Goal: Task Accomplishment & Management: Manage account settings

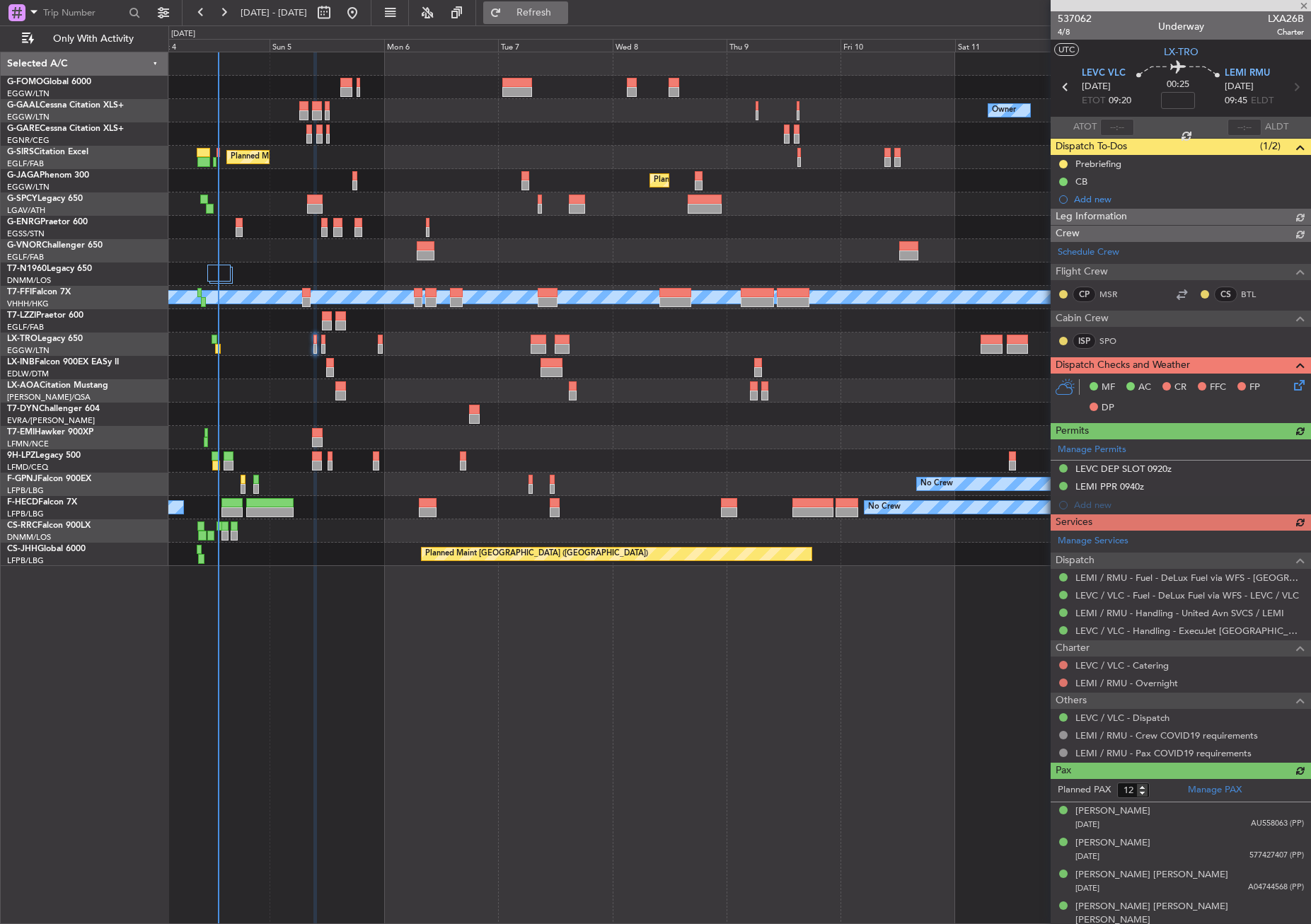
click at [548, 19] on button "Refresh" at bounding box center [525, 13] width 85 height 22
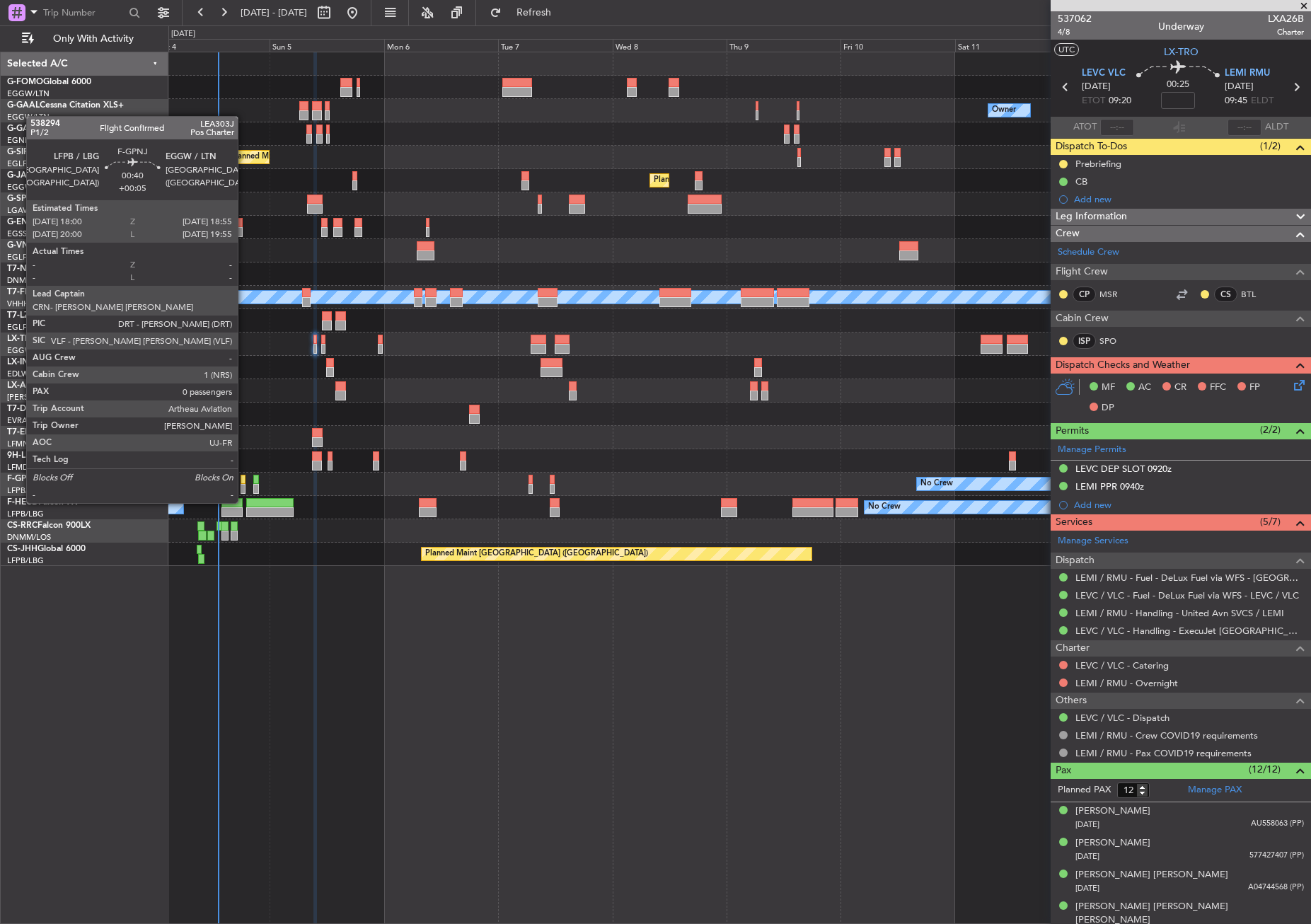
click at [244, 489] on div at bounding box center [243, 488] width 5 height 10
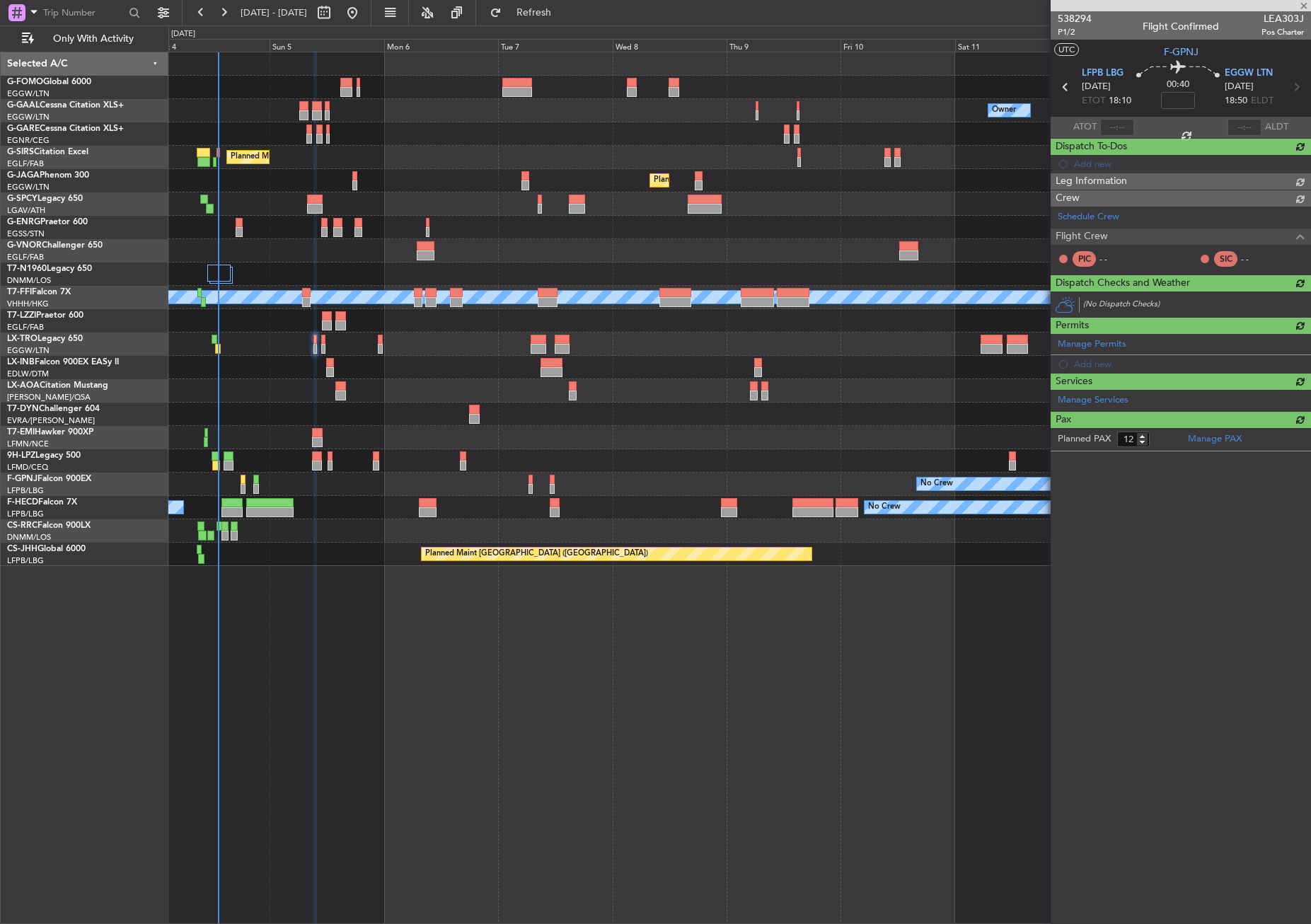
type input "+00:05"
type input "0"
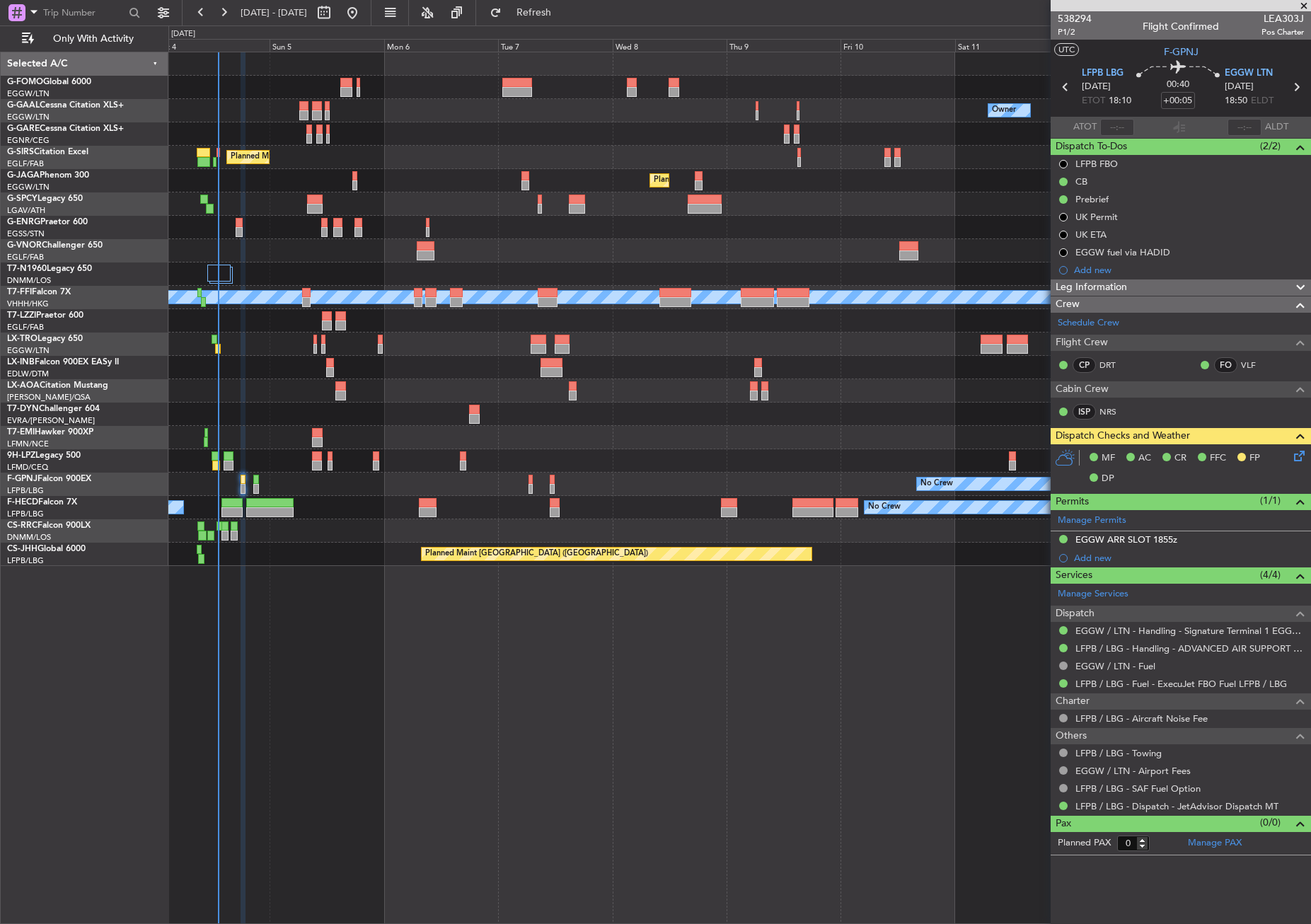
click at [368, 690] on div "Owner No Crew Owner Owner No Crew AOG Maint [GEOGRAPHIC_DATA] Planned Maint [GE…" at bounding box center [740, 487] width 1143 height 872
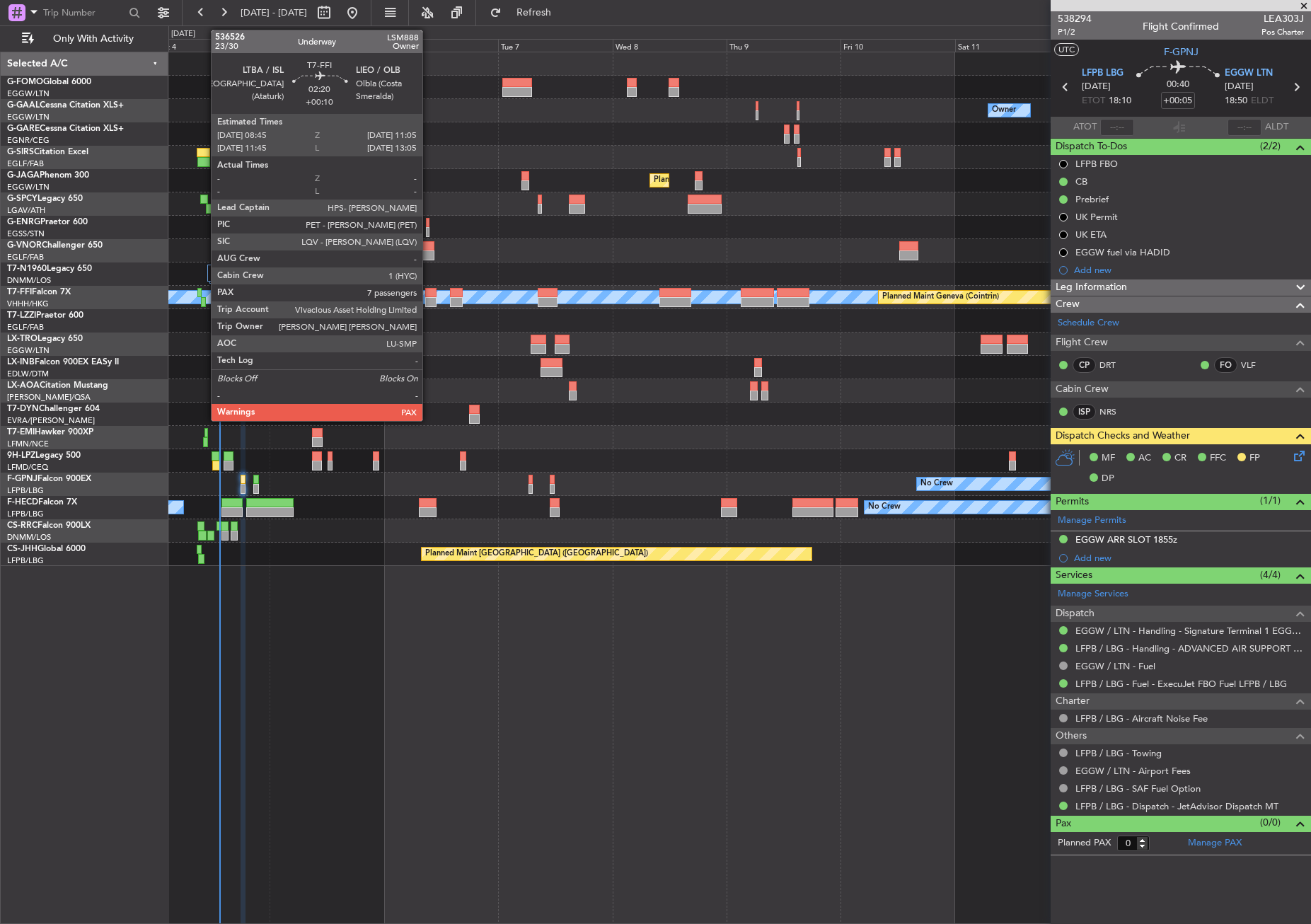
click at [429, 301] on div at bounding box center [430, 301] width 11 height 10
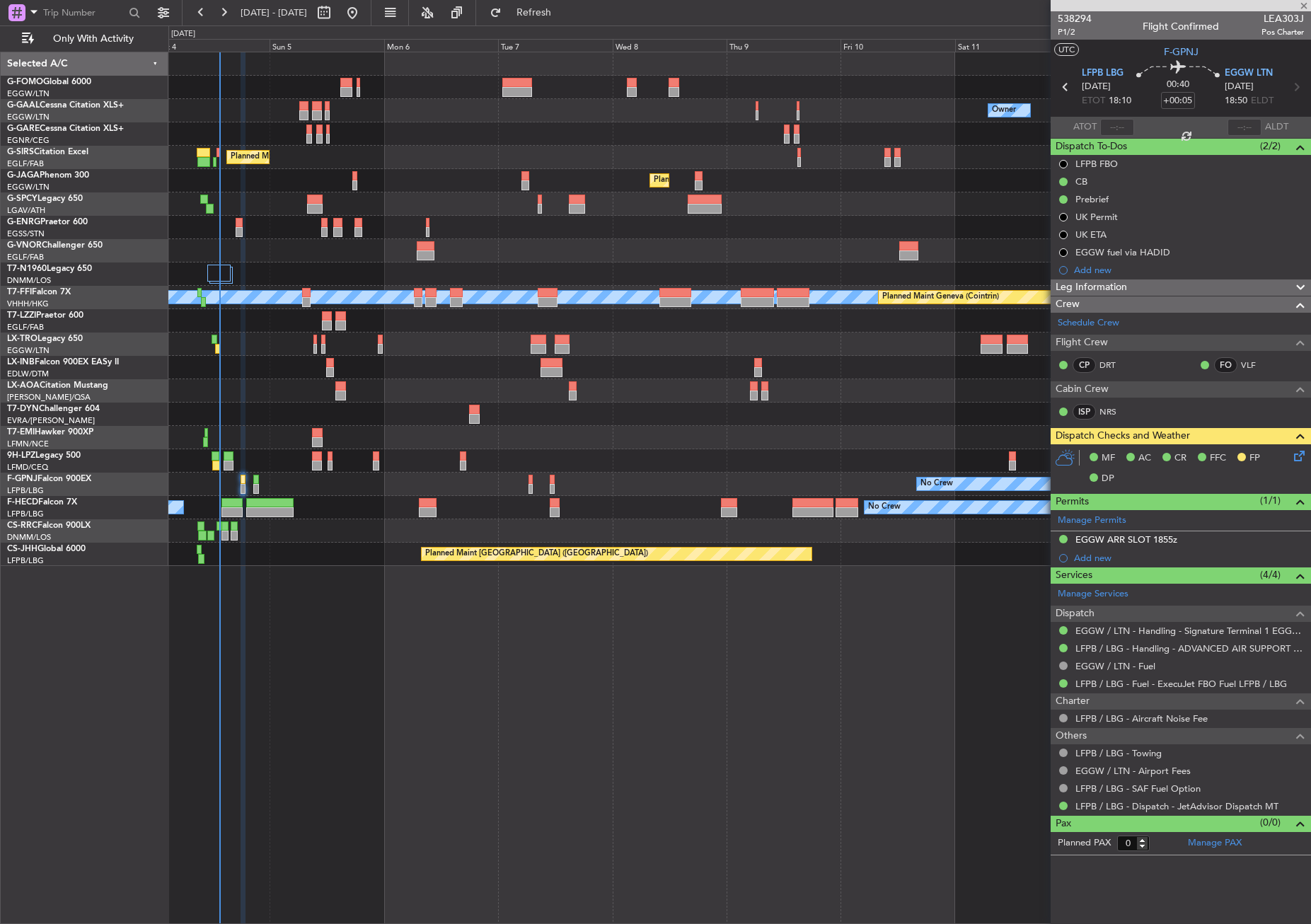
type input "+00:10"
type input "7"
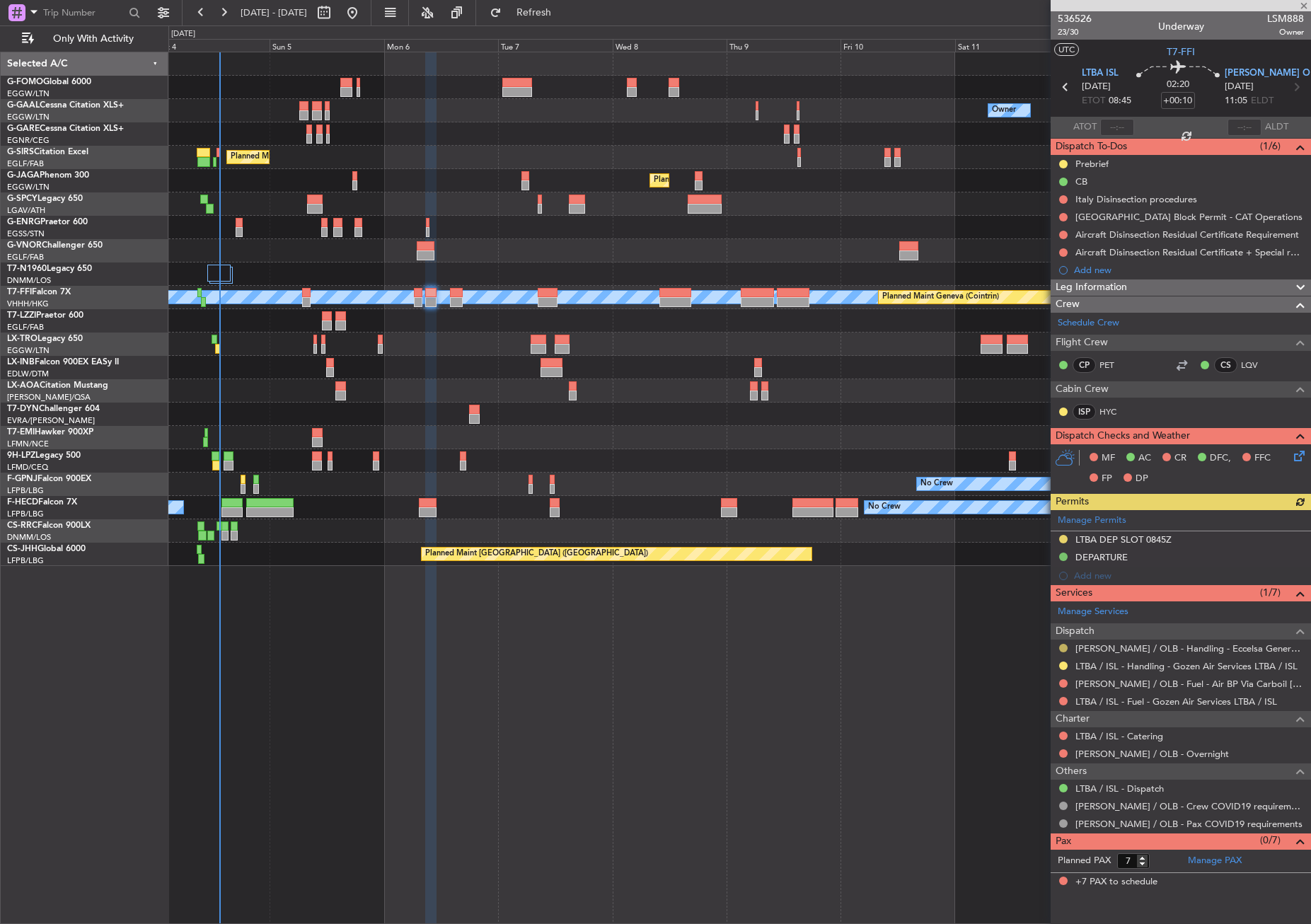
click at [1062, 644] on button at bounding box center [1062, 647] width 8 height 8
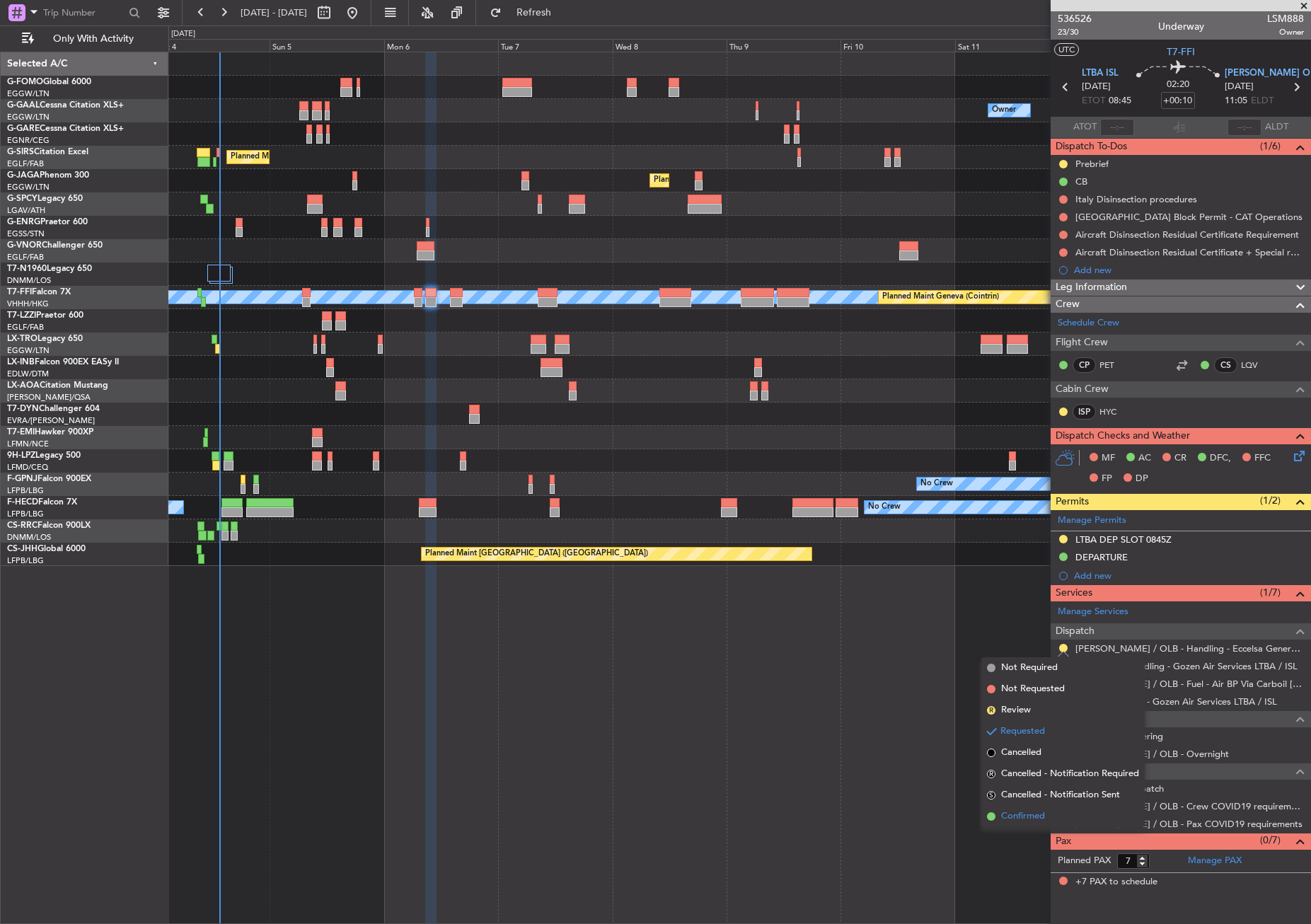
click at [986, 808] on li "Confirmed" at bounding box center [1063, 816] width 164 height 22
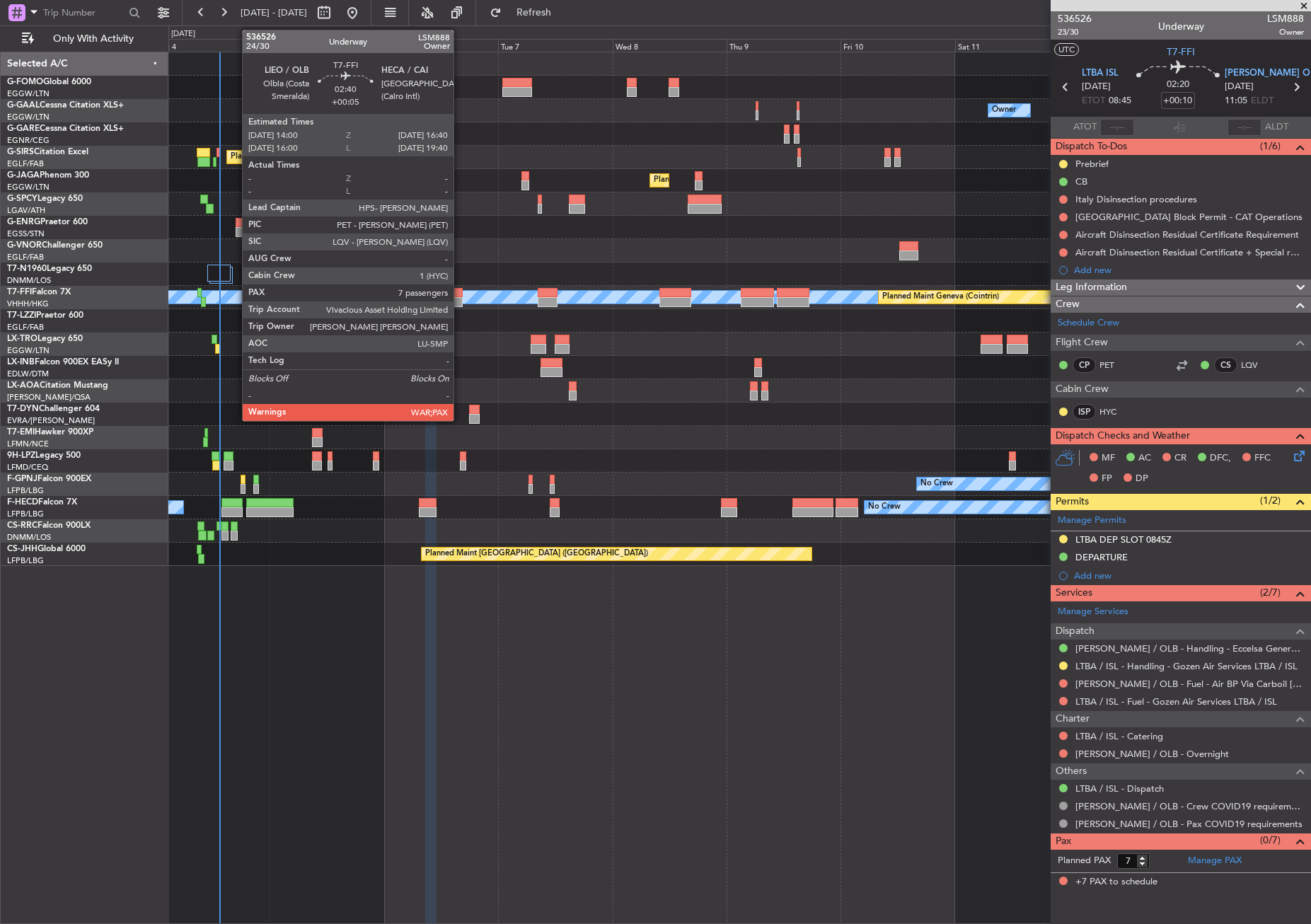
click at [460, 301] on div at bounding box center [456, 301] width 13 height 10
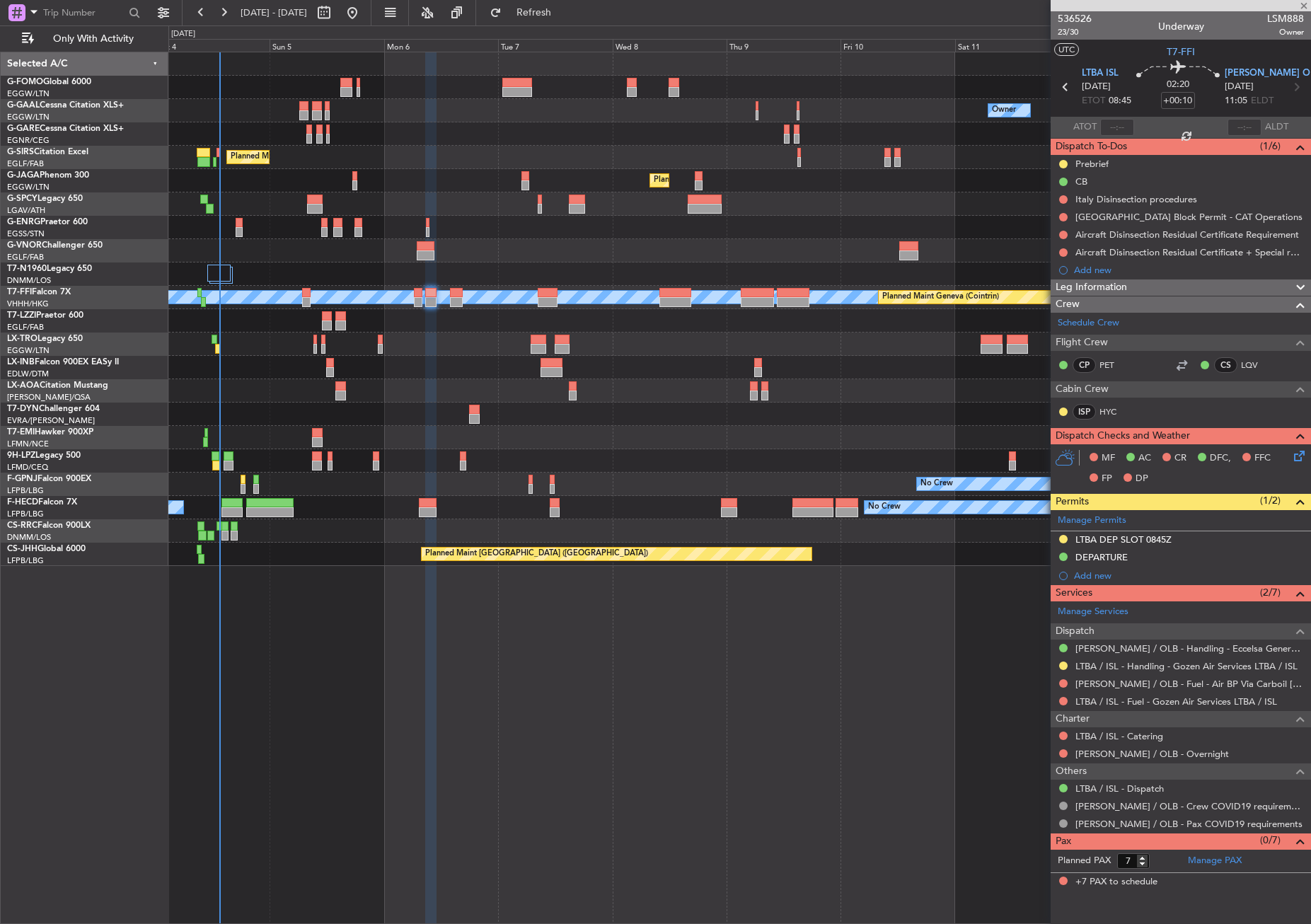
type input "+00:05"
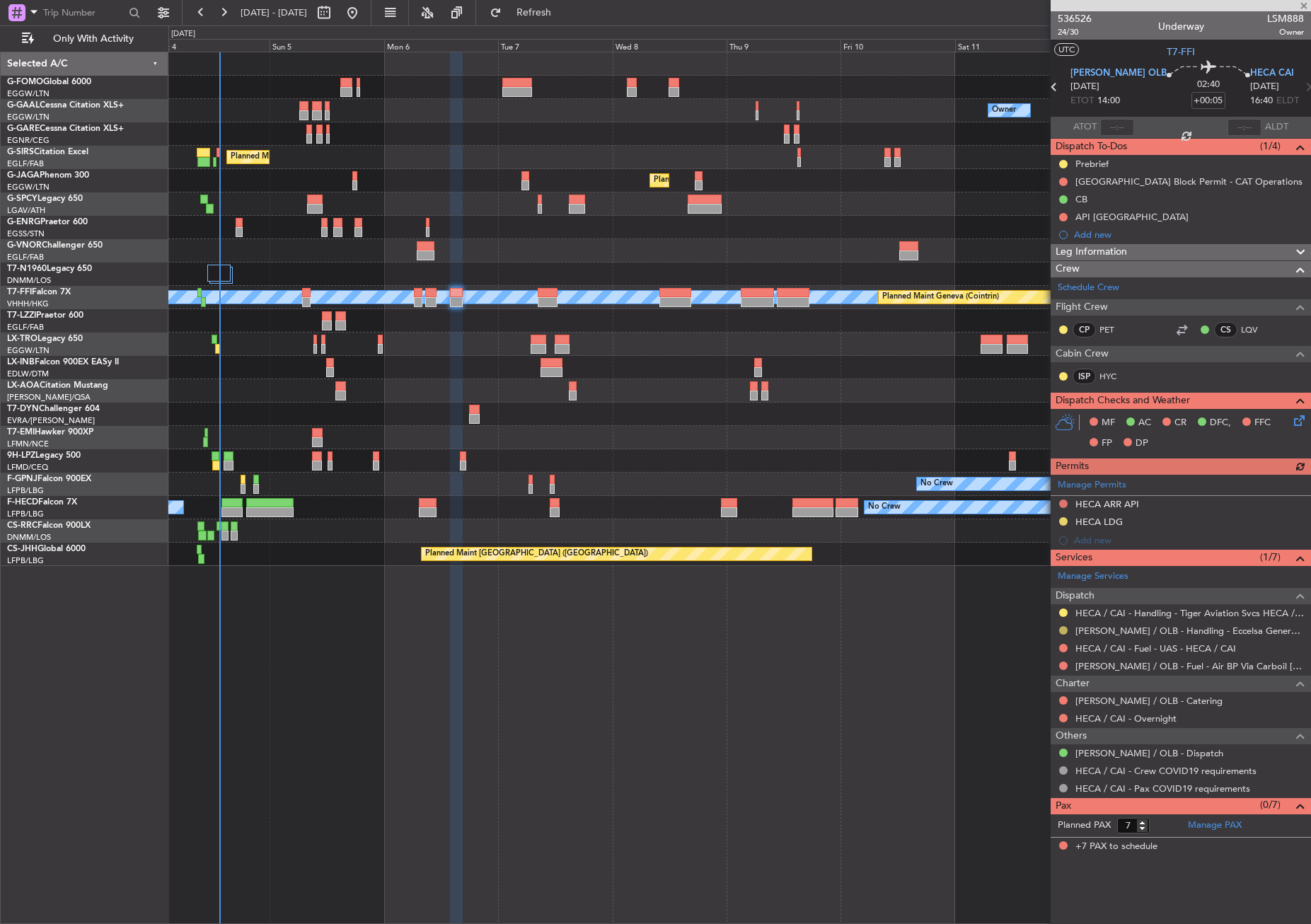
click at [1062, 628] on button at bounding box center [1062, 629] width 8 height 8
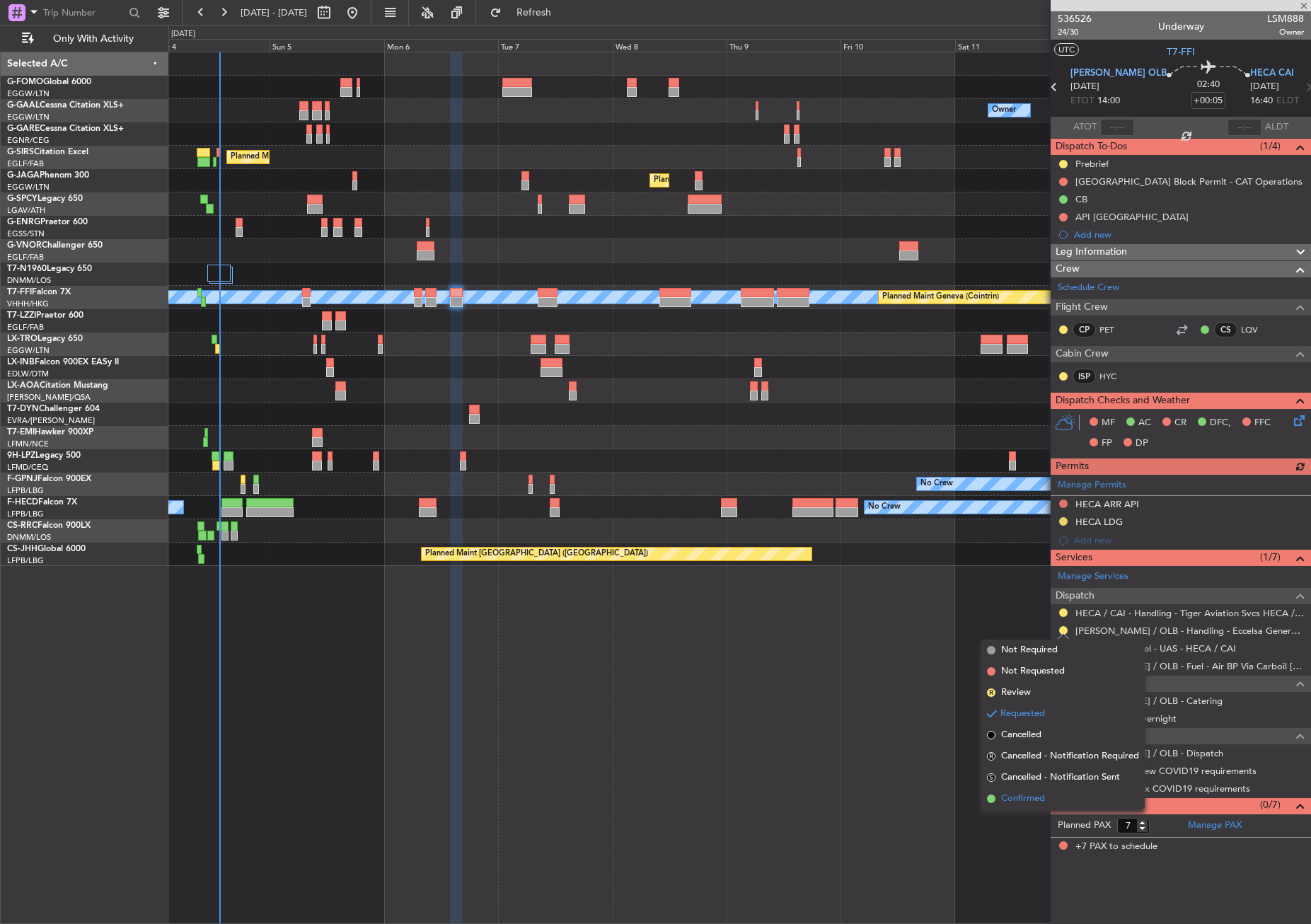
click at [996, 794] on li "Confirmed" at bounding box center [1063, 798] width 164 height 22
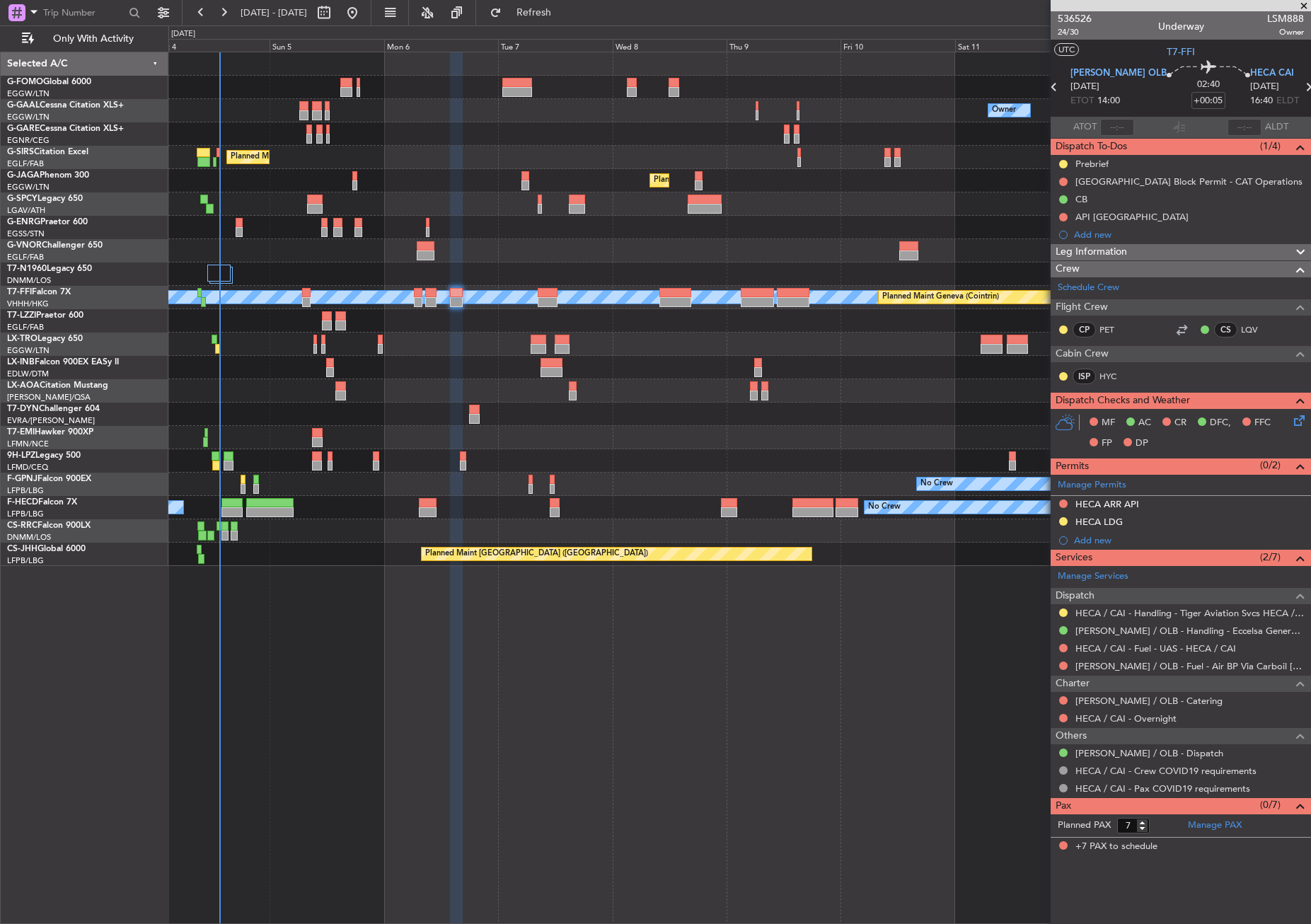
click at [282, 626] on div "Owner No Crew Owner Owner No Crew AOG Maint [GEOGRAPHIC_DATA] Planned Maint [GE…" at bounding box center [740, 487] width 1143 height 872
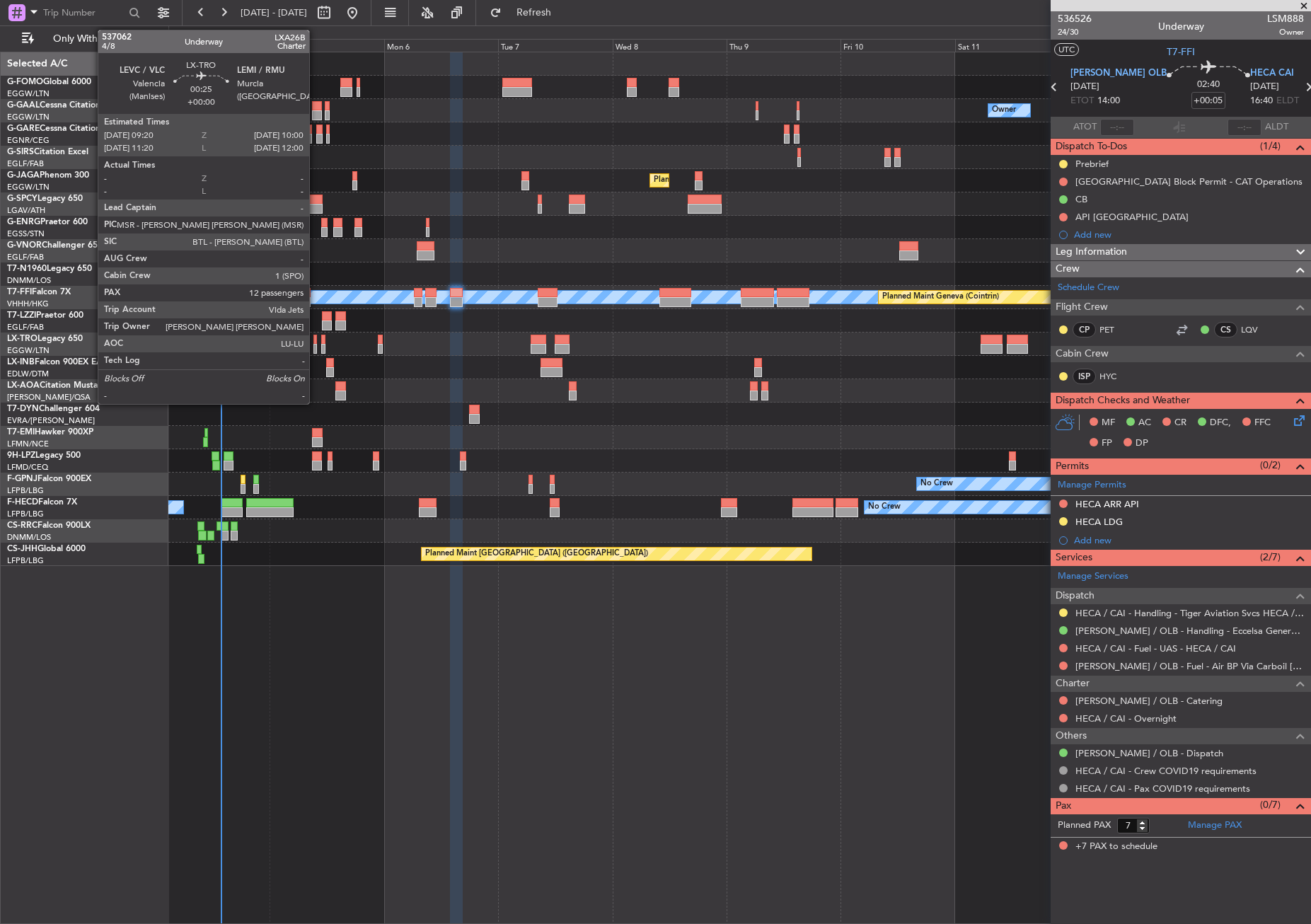
click at [315, 346] on div at bounding box center [315, 348] width 4 height 10
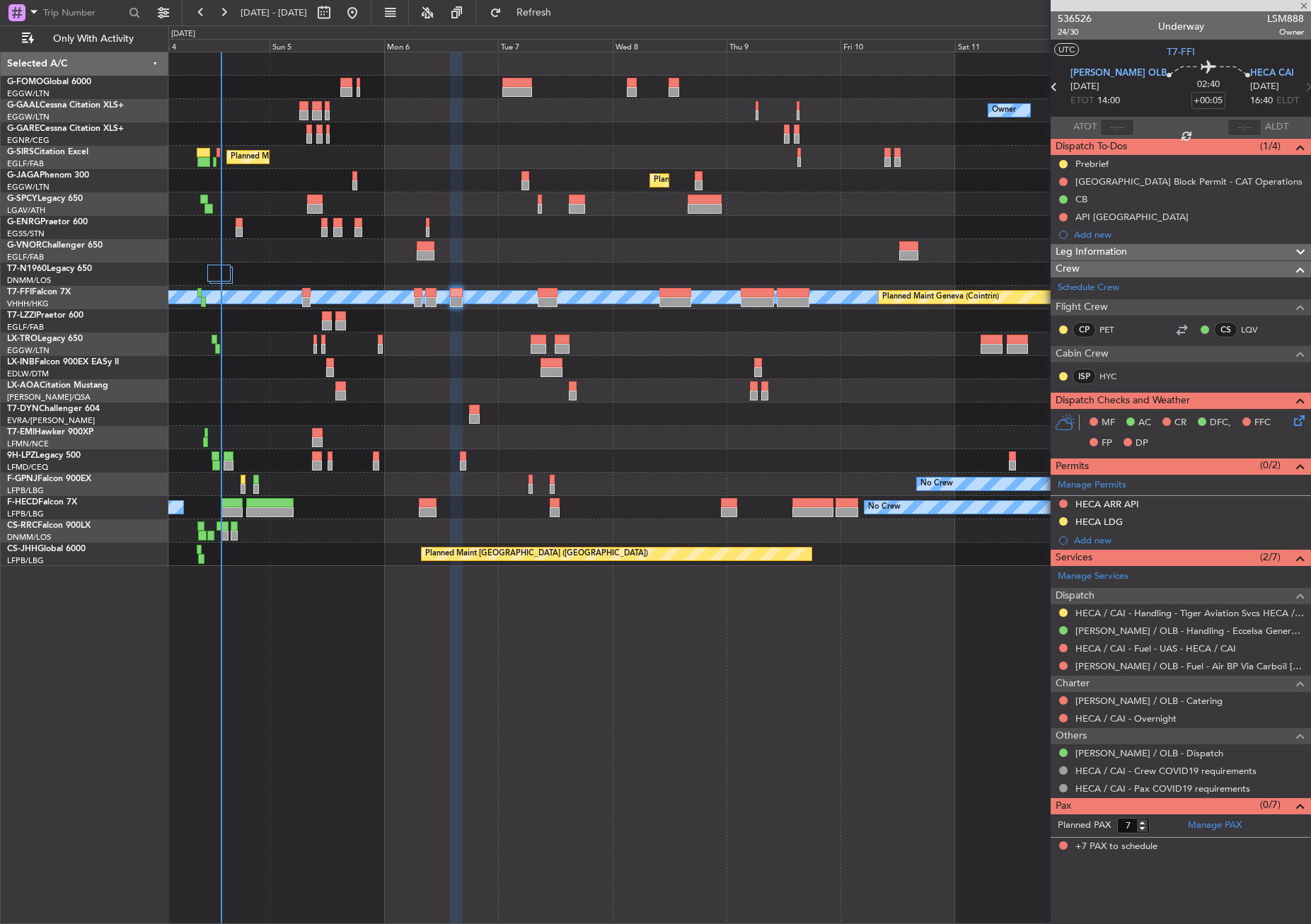
type input "12"
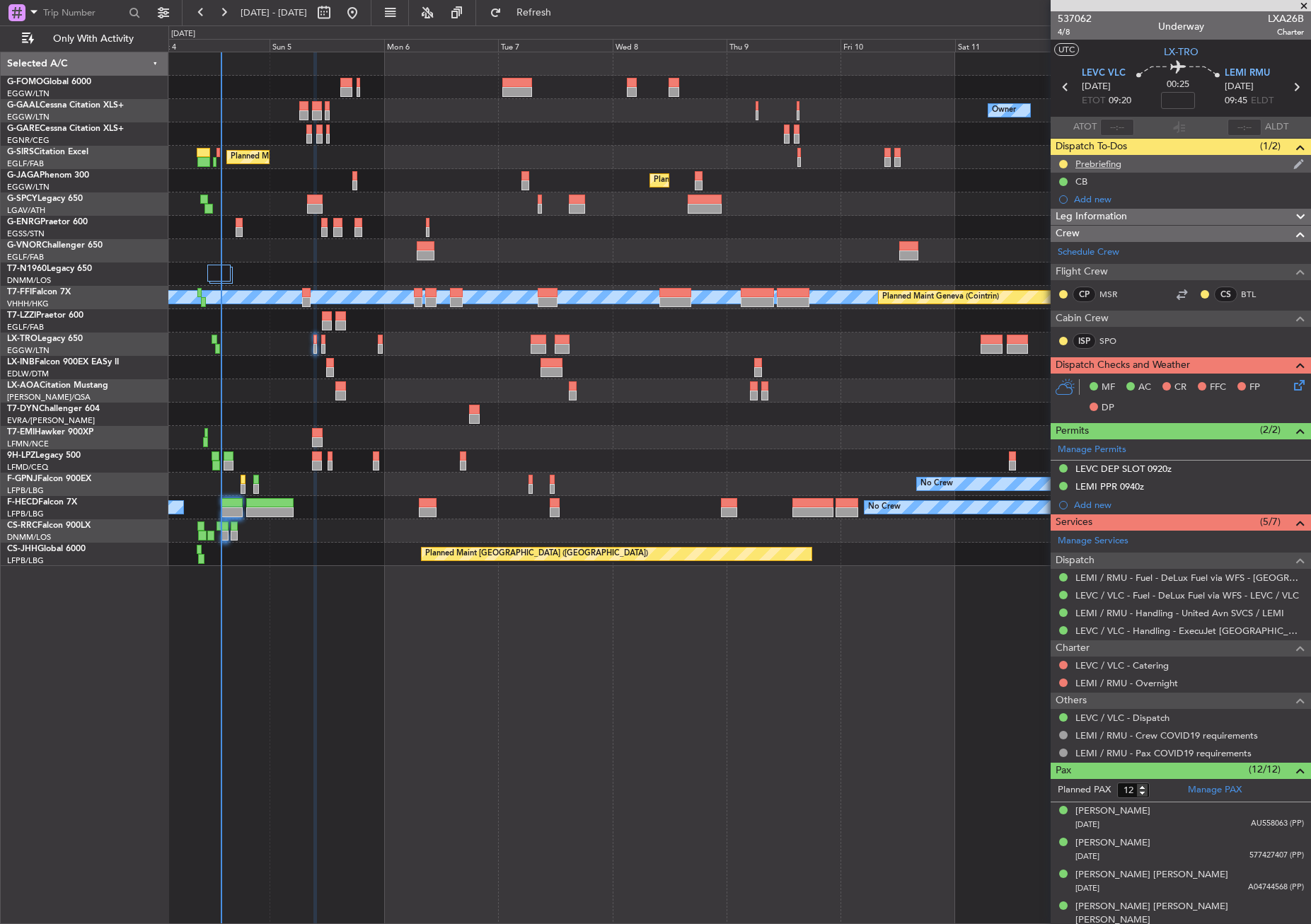
click at [1100, 169] on div "Prebriefing" at bounding box center [1181, 164] width 260 height 18
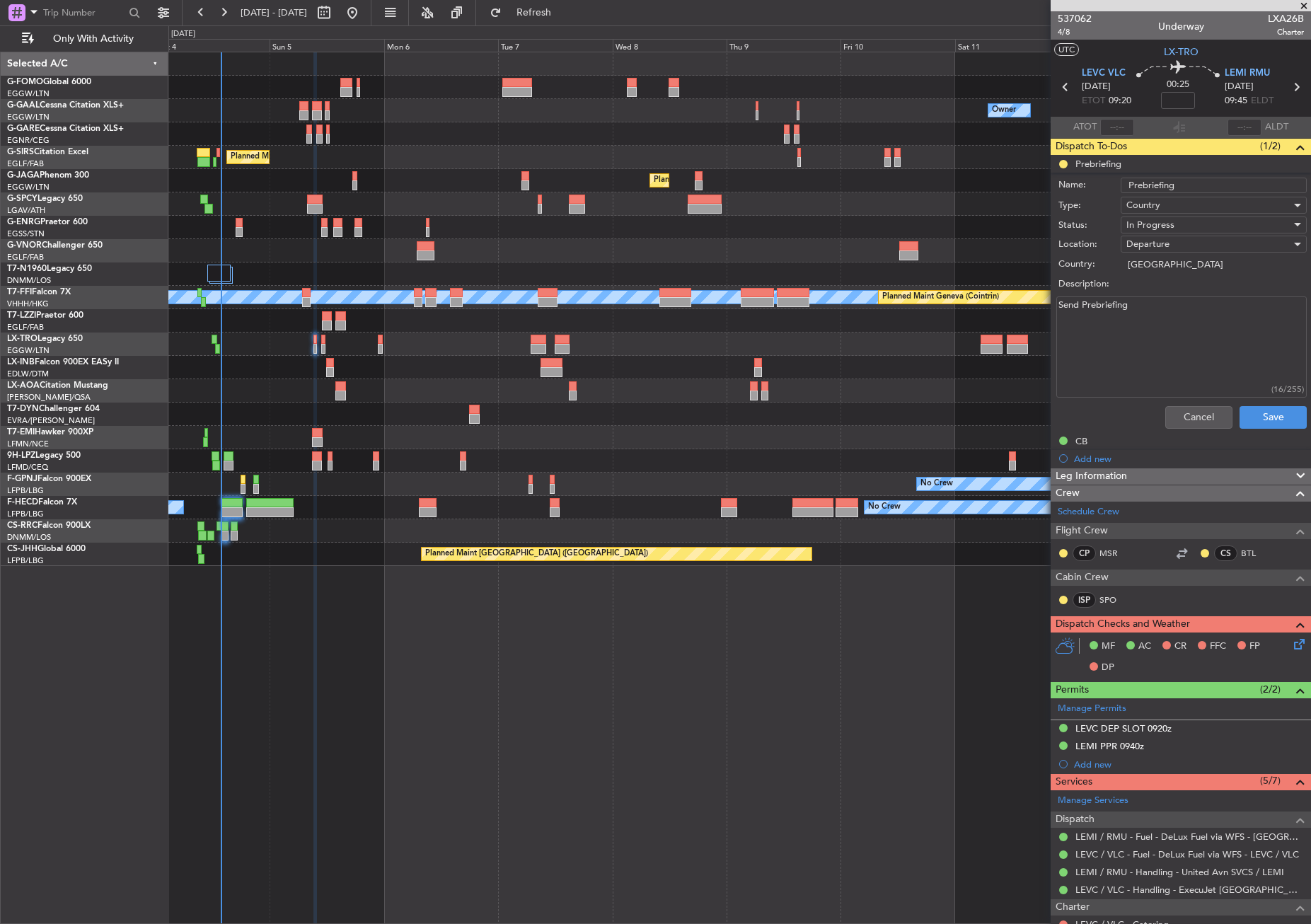
click at [1161, 331] on textarea "Send Prebriefing" at bounding box center [1182, 347] width 251 height 101
drag, startPoint x: 1158, startPoint y: 322, endPoint x: 1051, endPoint y: 321, distance: 107.0
click at [1051, 321] on div "Send Prebriefing (16/255)" at bounding box center [1180, 347] width 275 height 107
paste textarea "[16:48[DATE]] [PERSON_NAME] MSR: Can you plan LEVC LEMI FUEL 5500 Cargo400 [16:…"
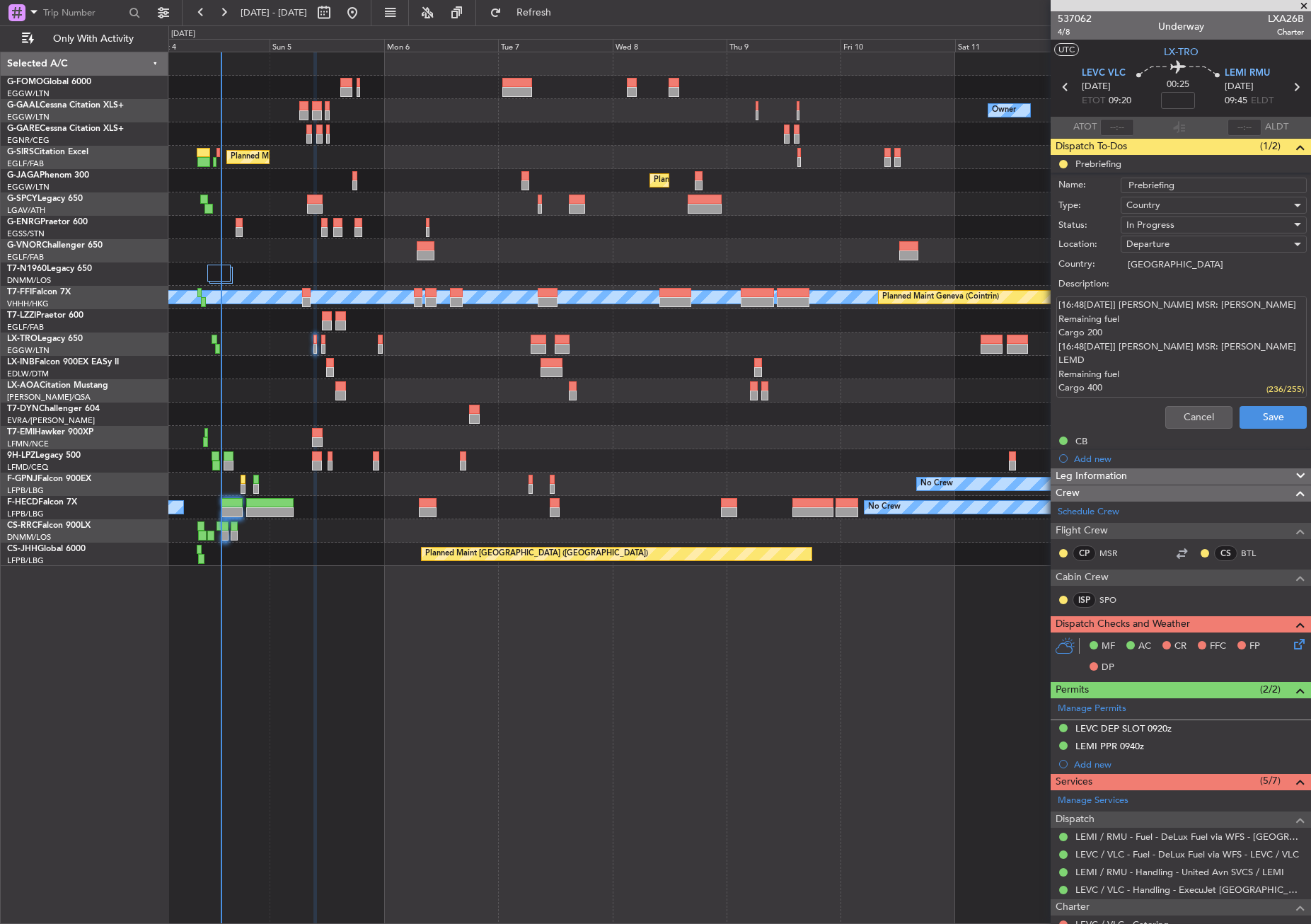
click at [1264, 346] on textarea "[16:48[DATE]] [PERSON_NAME] MSR: Can you plan LEVC LEMI FUEL 5500 Cargo400 [16:…" at bounding box center [1182, 347] width 251 height 101
drag, startPoint x: 1235, startPoint y: 347, endPoint x: 1053, endPoint y: 348, distance: 182.0
click at [1053, 348] on div "[16:48[DATE]] [PERSON_NAME] MSR: Can you plan LEVC LEMI FUEL 5500 Cargo400 [16:…" at bounding box center [1180, 347] width 275 height 107
drag, startPoint x: 1233, startPoint y: 309, endPoint x: 1048, endPoint y: 353, distance: 190.2
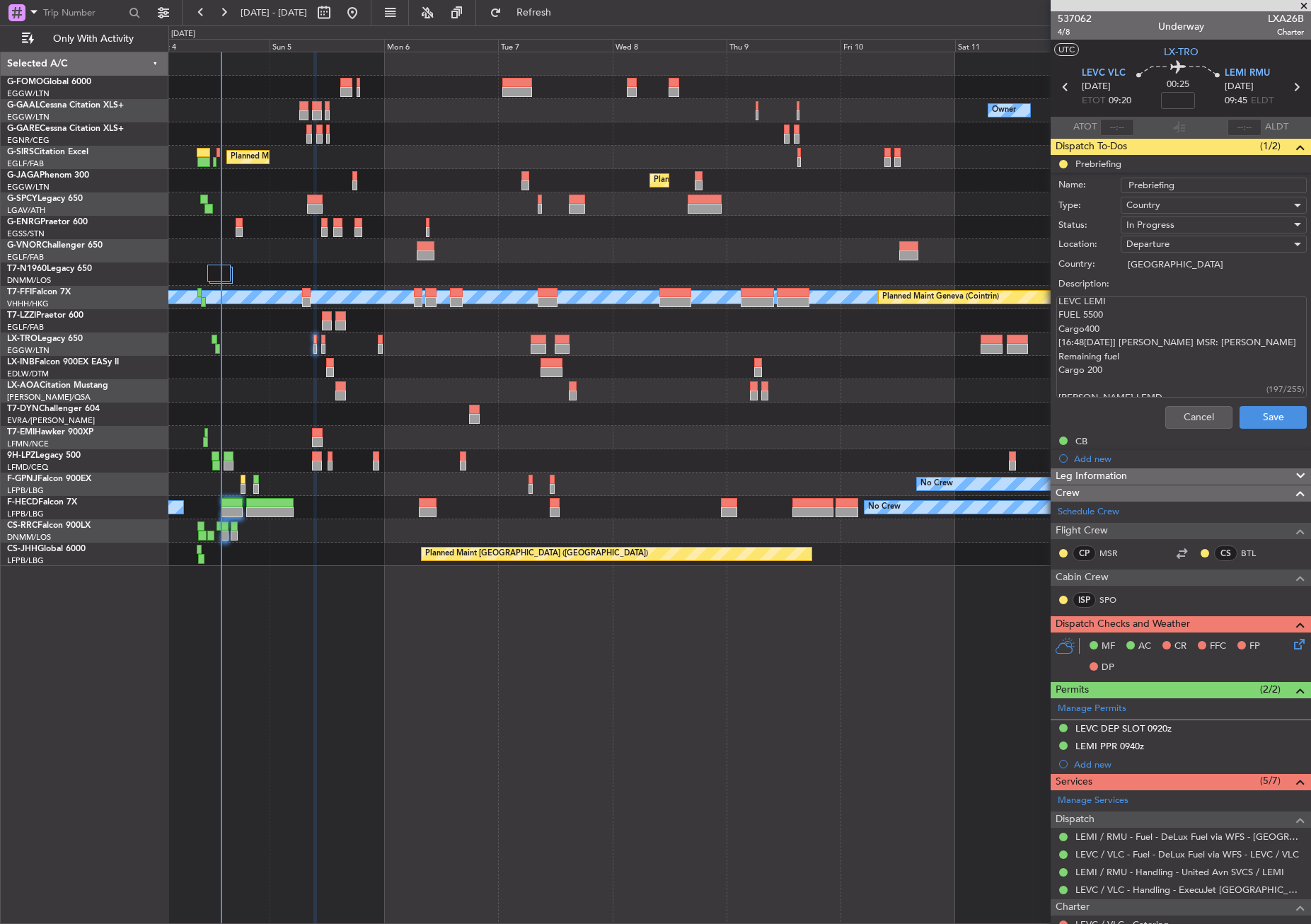
click at [1048, 353] on fb-app "[DATE] - [DATE] Refresh Quick Links Only With Activity Owner No Crew Owner Owne…" at bounding box center [656, 467] width 1311 height 914
drag, startPoint x: 1083, startPoint y: 315, endPoint x: 1052, endPoint y: 307, distance: 32.0
click at [1052, 307] on div "[16:48[DATE]] [PERSON_NAME] MSR: Can you plan LEVC LEMI FUEL 5500 Cargo400 [PER…" at bounding box center [1180, 347] width 275 height 107
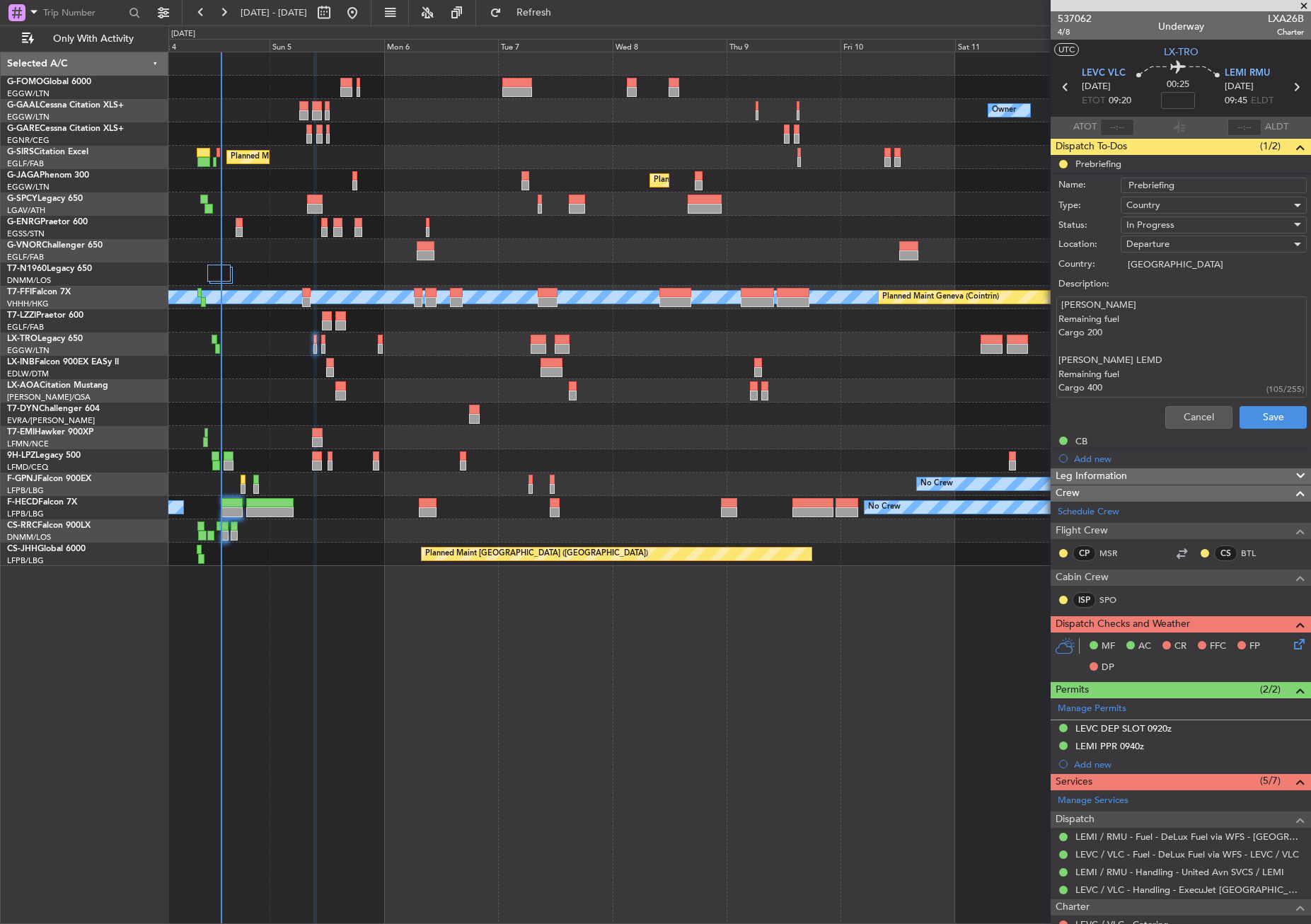
drag, startPoint x: 1058, startPoint y: 359, endPoint x: 1106, endPoint y: 411, distance: 70.8
click at [1106, 411] on form "Name: Prebriefing Type: Country Status: In Progress Location: Departure Country…" at bounding box center [1180, 304] width 275 height 260
type textarea "LEVC LEMI FUEL 5500 Cargo400"
click at [1257, 413] on button "Save" at bounding box center [1273, 417] width 67 height 22
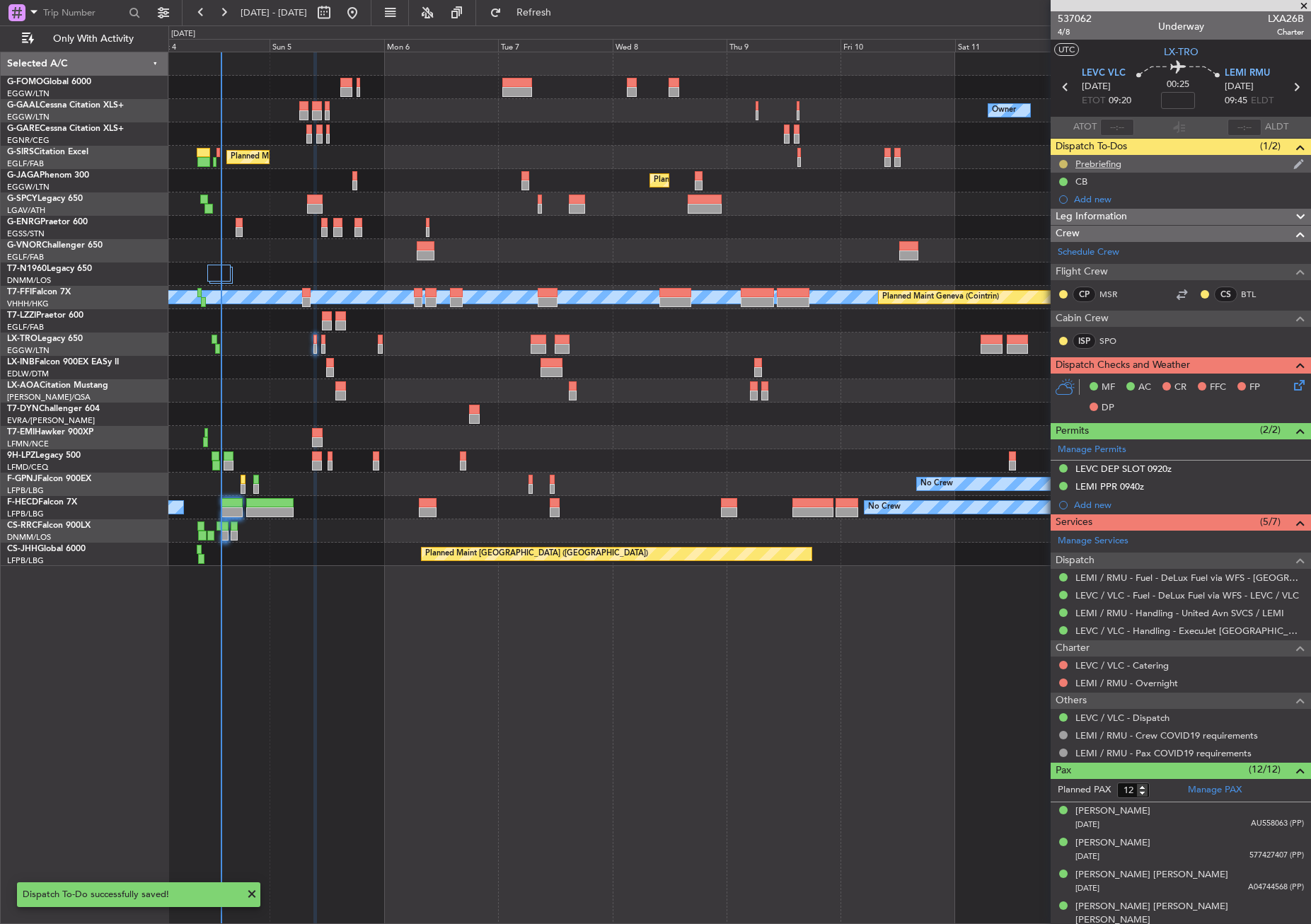
click at [1061, 163] on button at bounding box center [1062, 164] width 8 height 8
click at [1048, 226] on span "Completed" at bounding box center [1068, 226] width 47 height 14
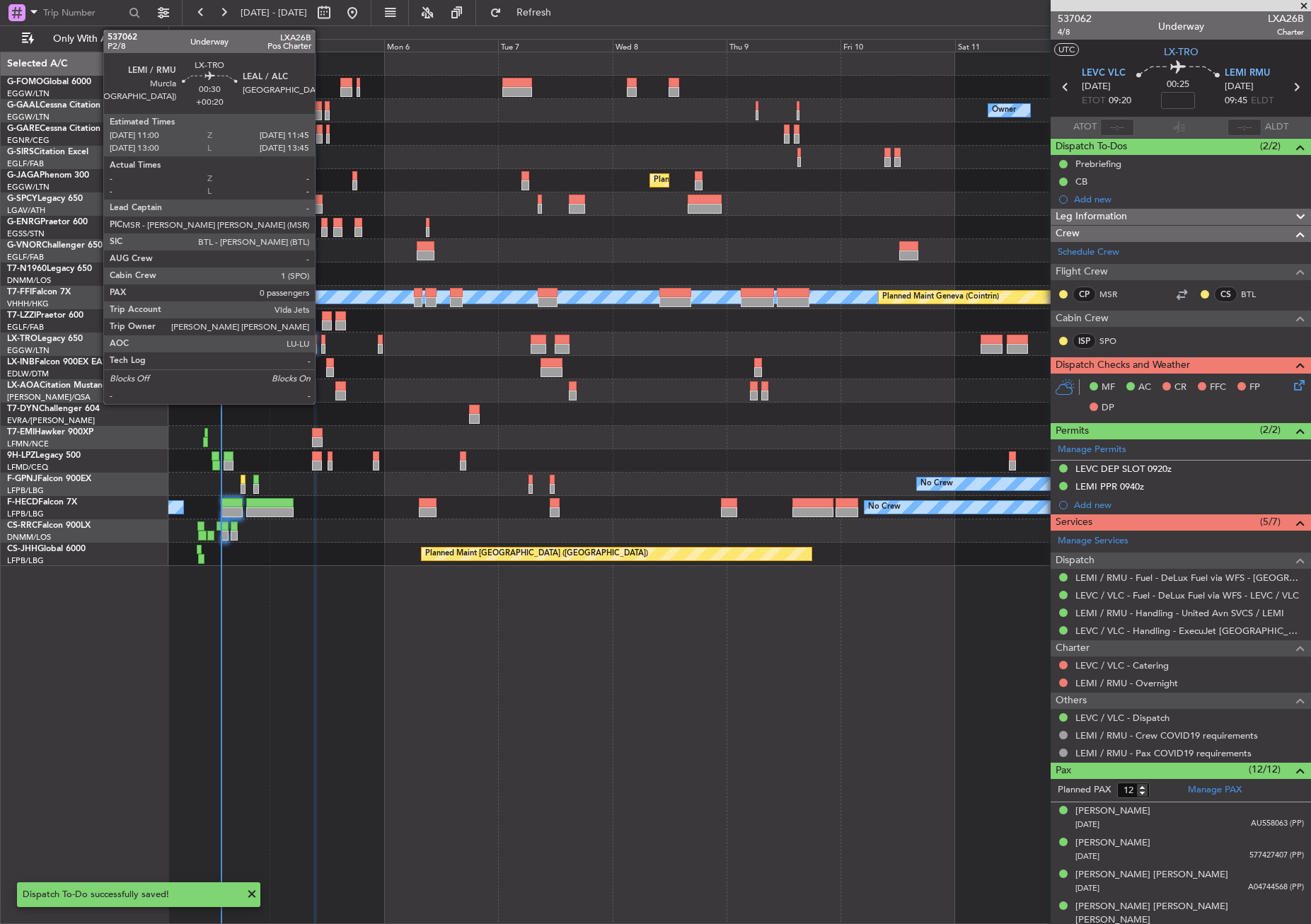
click at [321, 337] on div at bounding box center [324, 339] width 4 height 10
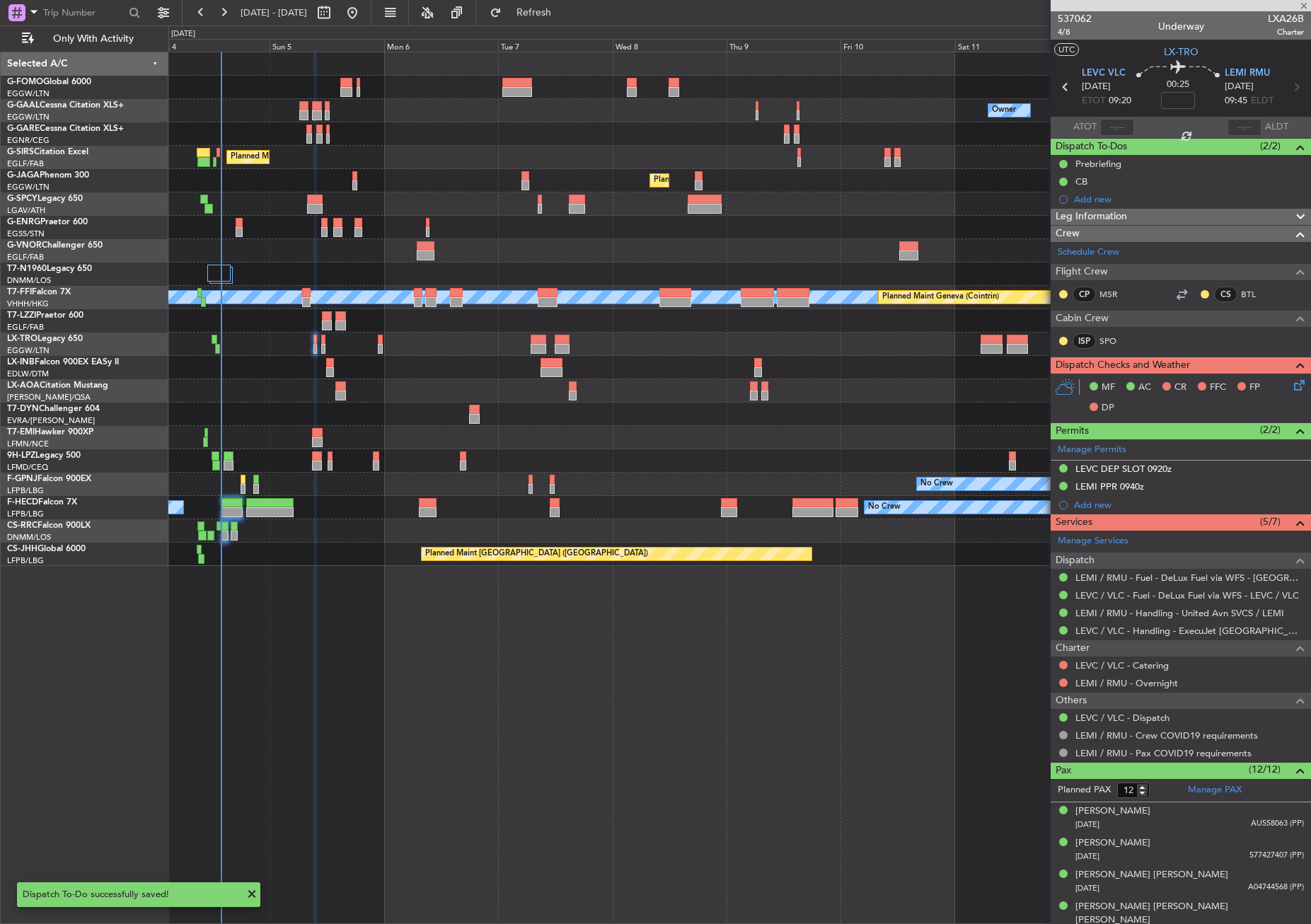
type input "+00:20"
type input "0"
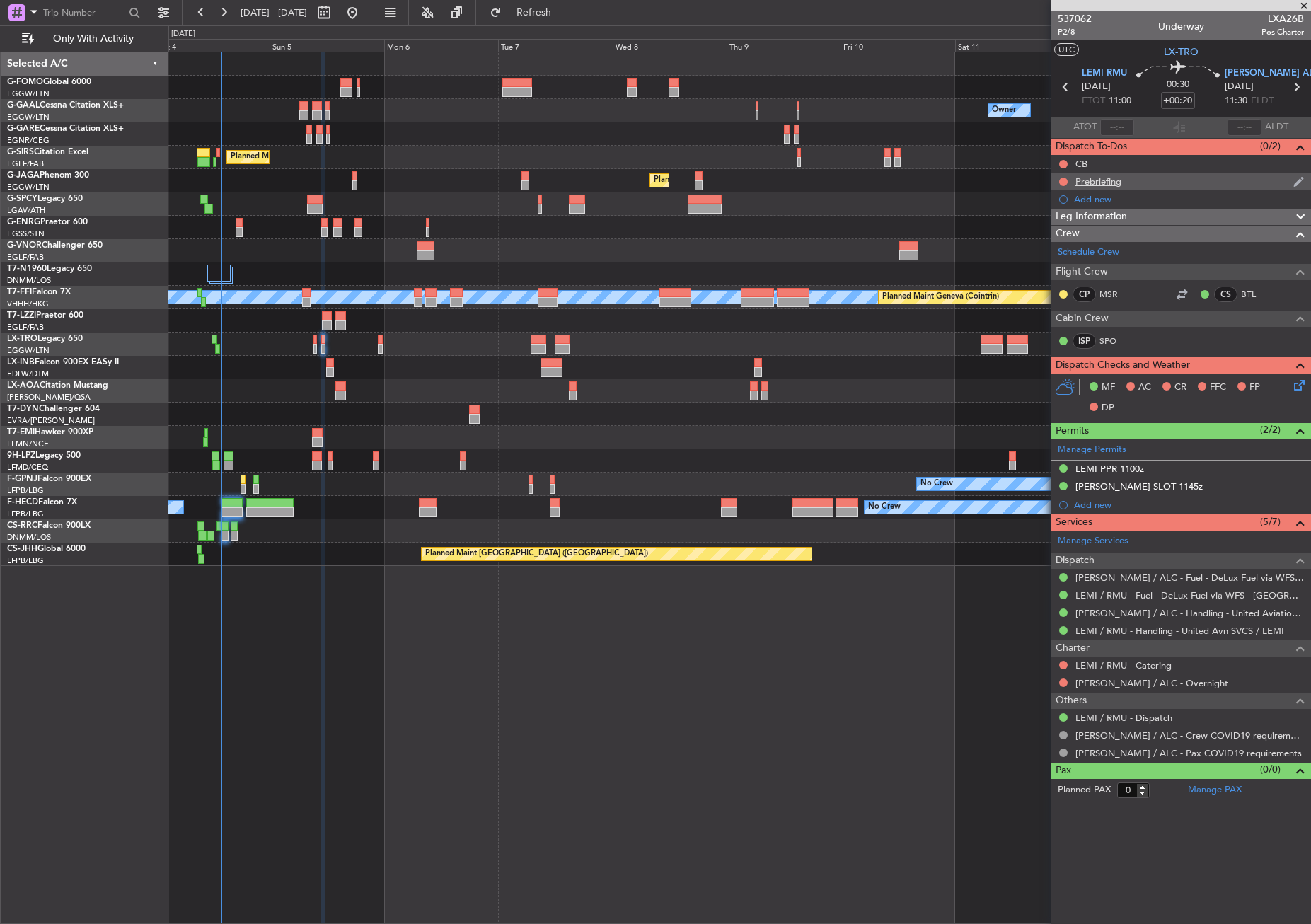
click at [1097, 182] on div "Prebriefing" at bounding box center [1098, 182] width 46 height 12
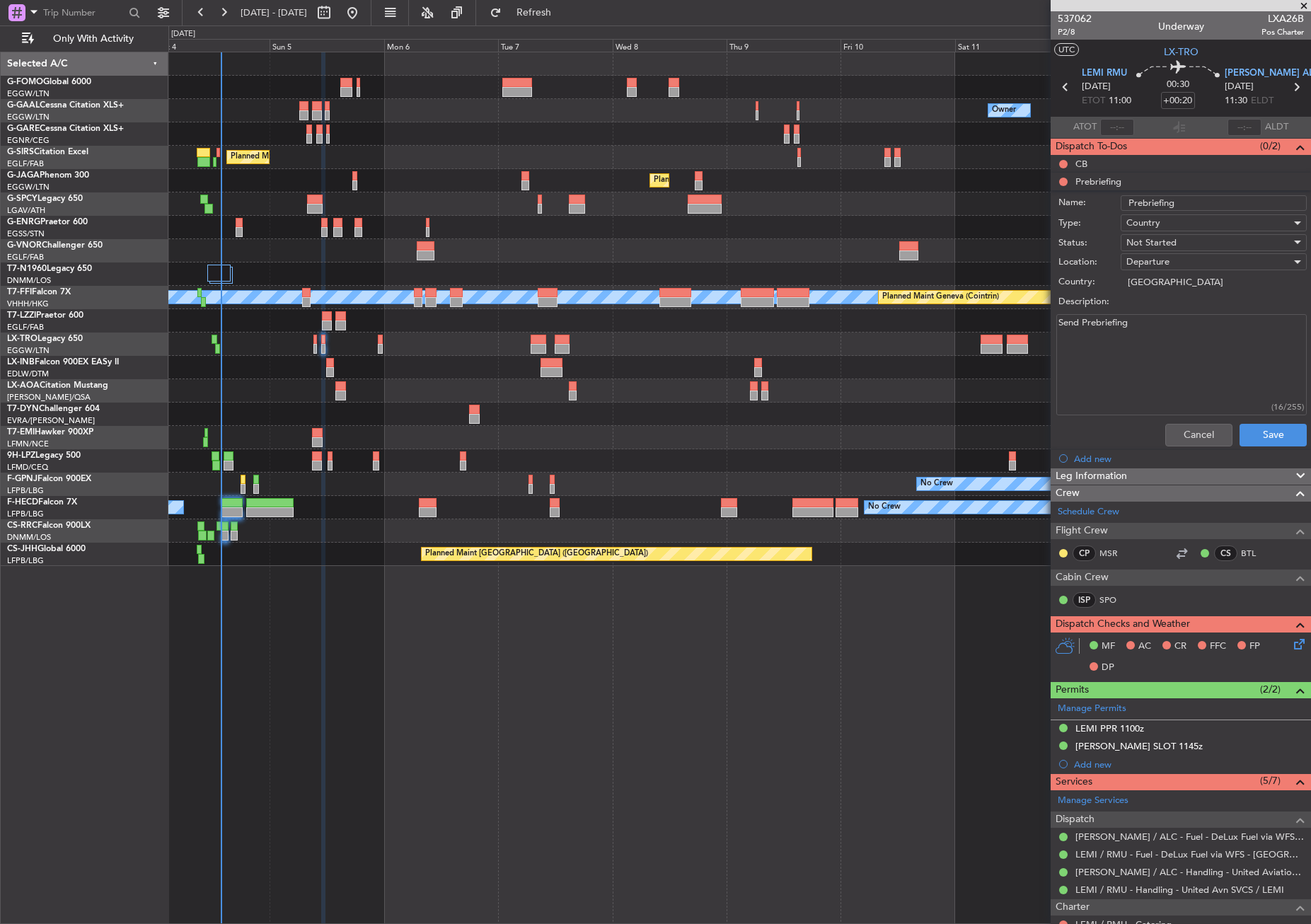
drag, startPoint x: 1128, startPoint y: 325, endPoint x: 1036, endPoint y: 322, distance: 92.0
click at [1036, 322] on fb-app "[DATE] - [DATE] Refresh Quick Links Only With Activity Owner No Crew Owner Owne…" at bounding box center [656, 467] width 1311 height 914
paste textarea "[PERSON_NAME] Remaining fuel Cargo 200 [PERSON_NAME] LEMD Remaining fuel Cargo …"
drag, startPoint x: 1059, startPoint y: 376, endPoint x: 1141, endPoint y: 408, distance: 88.0
click at [1141, 408] on textarea "[PERSON_NAME] Remaining fuel Cargo 200 [PERSON_NAME] LEMD Remaining fuel Cargo …" at bounding box center [1182, 365] width 251 height 101
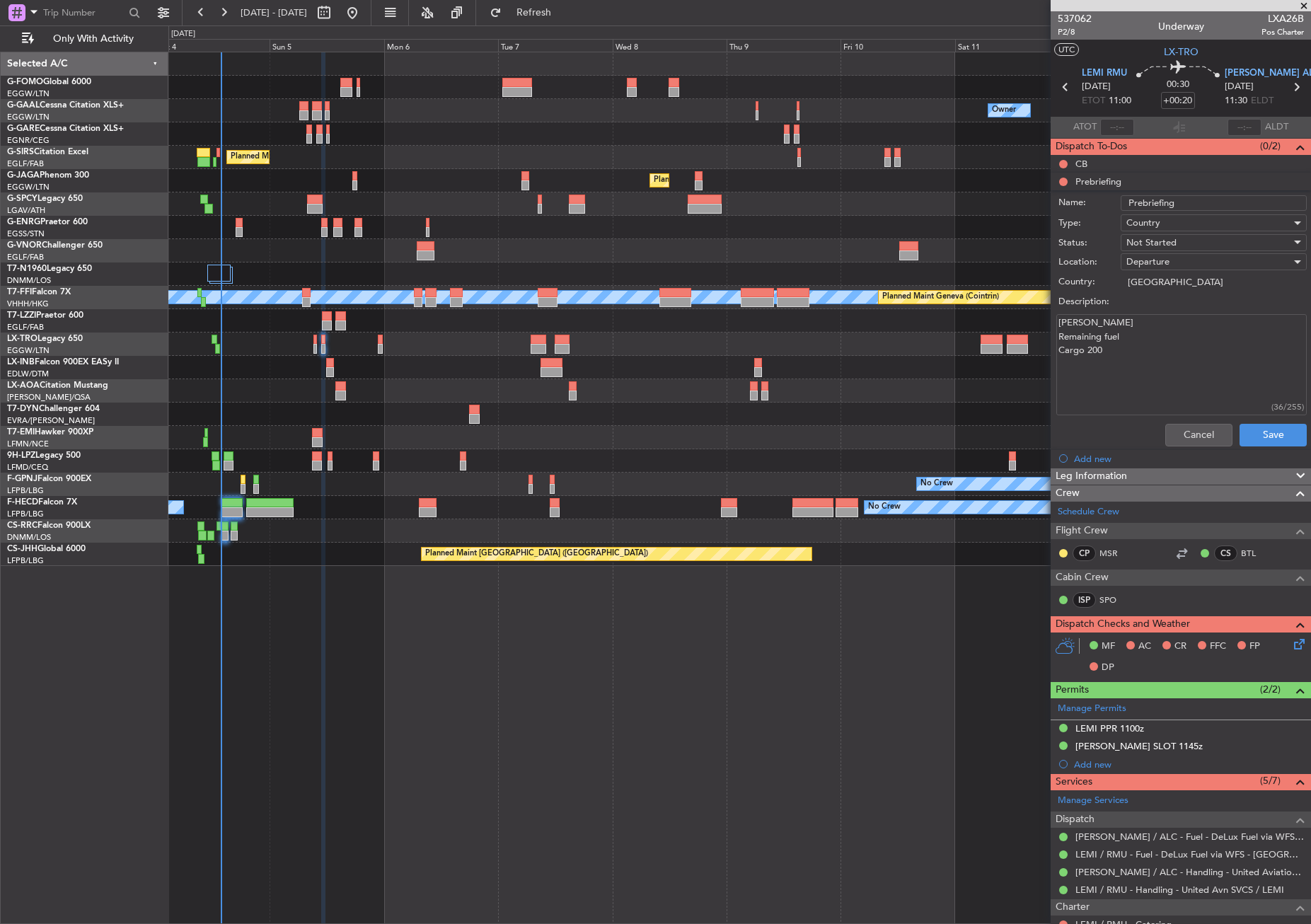
type textarea "[PERSON_NAME] Remaining fuel Cargo 200"
click at [1147, 237] on span "Not Started" at bounding box center [1152, 243] width 51 height 13
click at [1164, 315] on span "Completed" at bounding box center [1207, 313] width 165 height 22
click at [1240, 428] on button "Save" at bounding box center [1273, 435] width 67 height 22
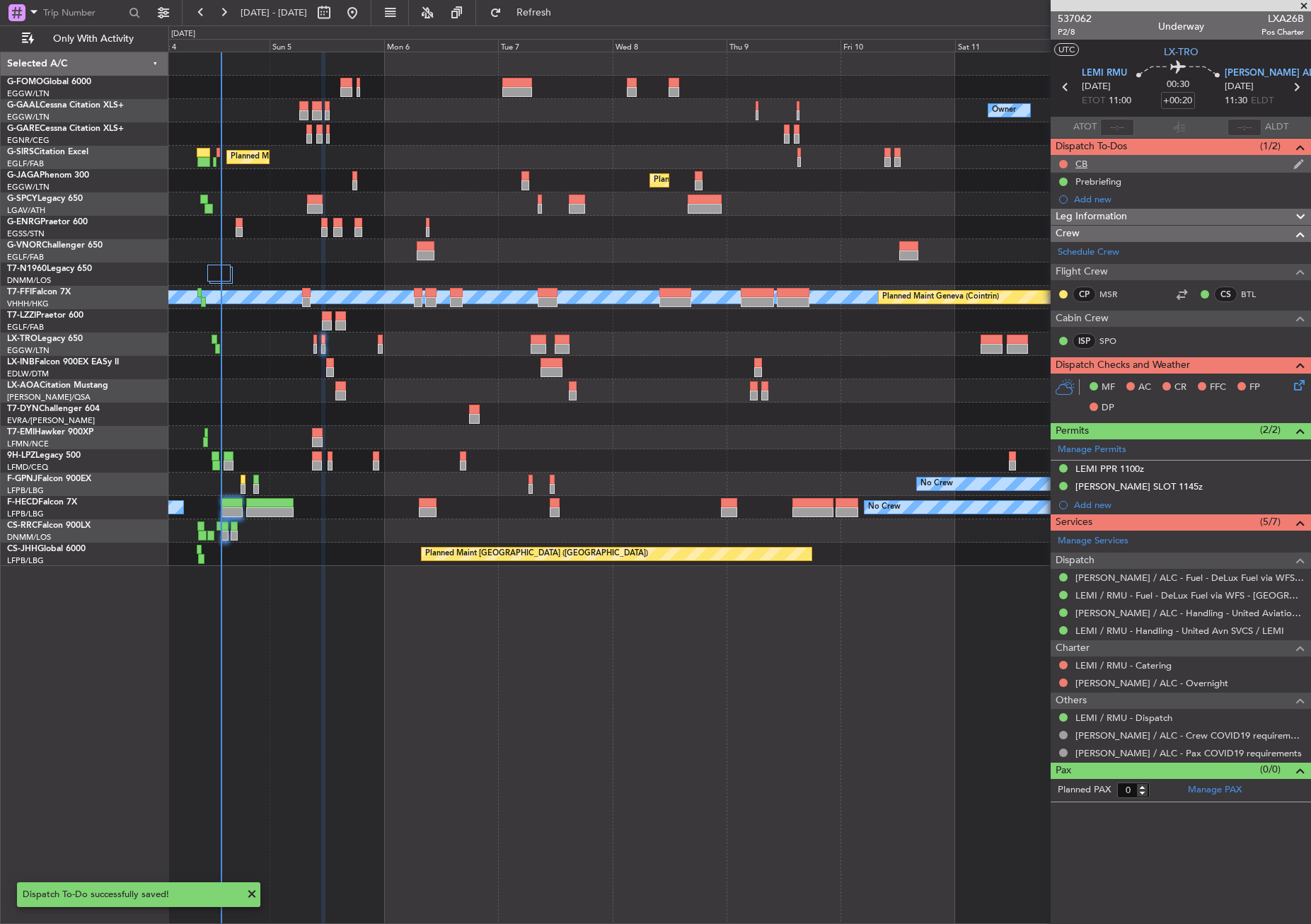
click at [1064, 158] on div at bounding box center [1063, 164] width 11 height 11
click at [1062, 161] on button at bounding box center [1062, 164] width 8 height 8
drag, startPoint x: 1051, startPoint y: 228, endPoint x: 903, endPoint y: 241, distance: 148.6
click at [1050, 228] on span "Completed" at bounding box center [1069, 226] width 47 height 14
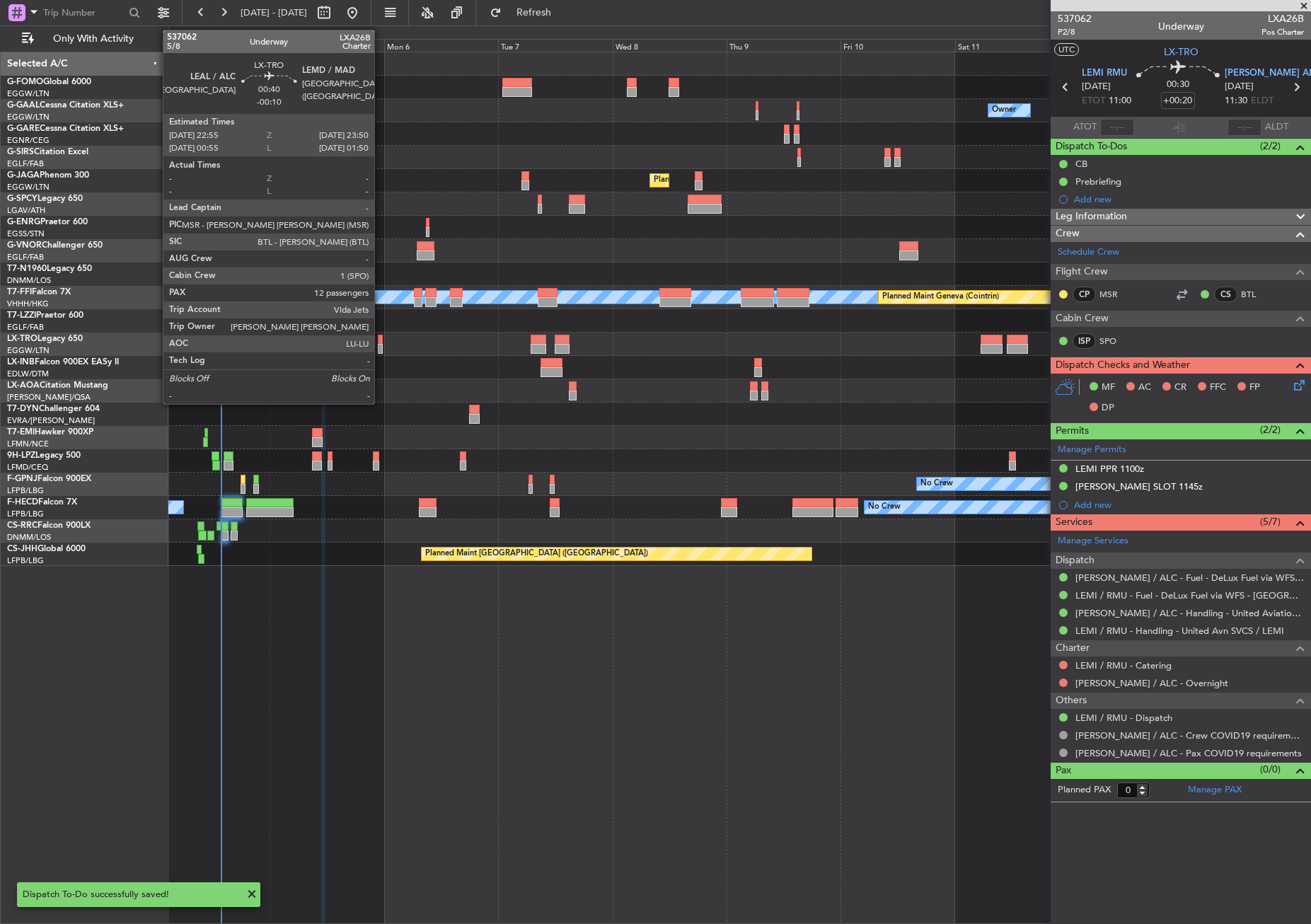
click at [381, 344] on div at bounding box center [380, 348] width 5 height 10
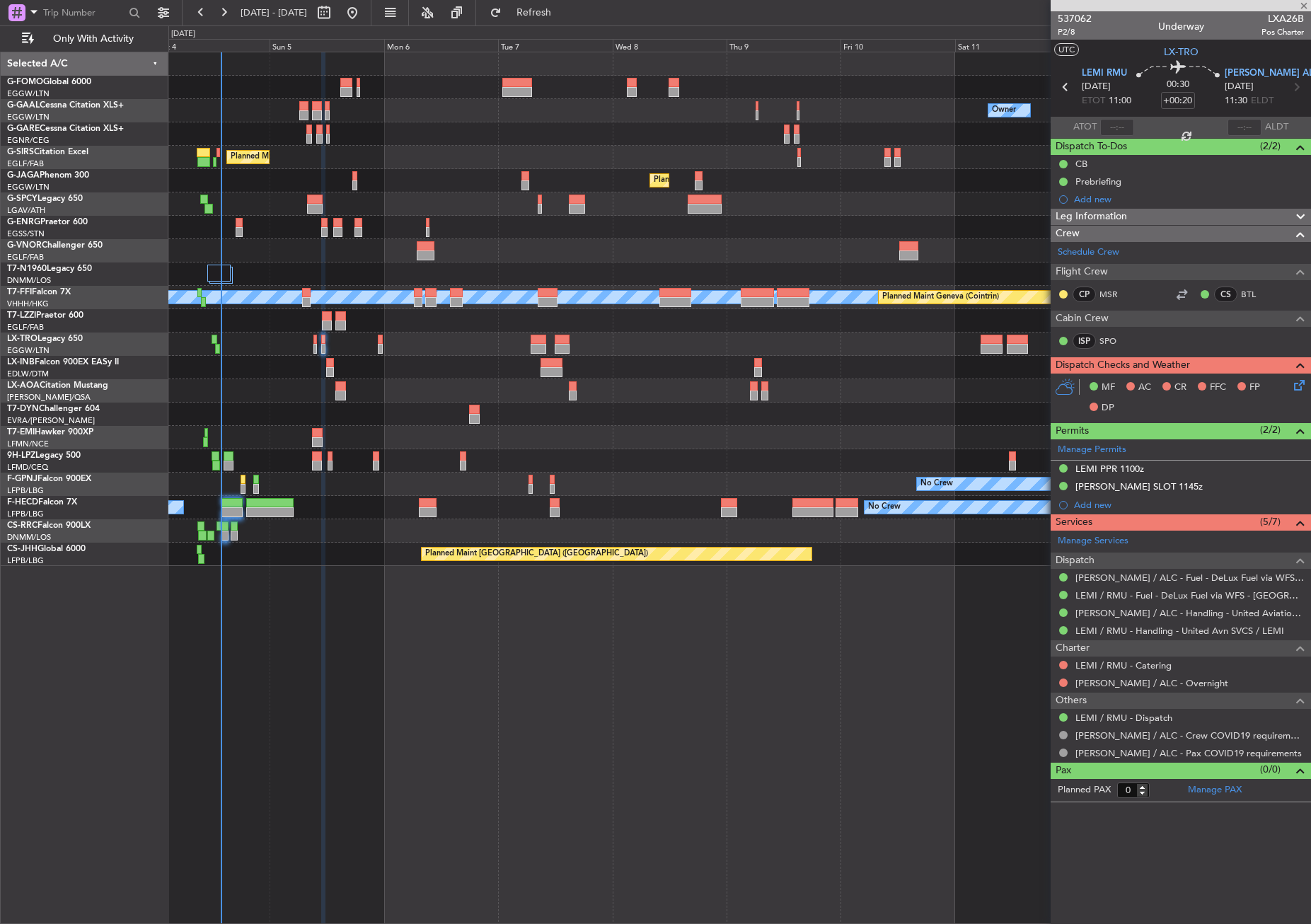
type input "-00:10"
type input "12"
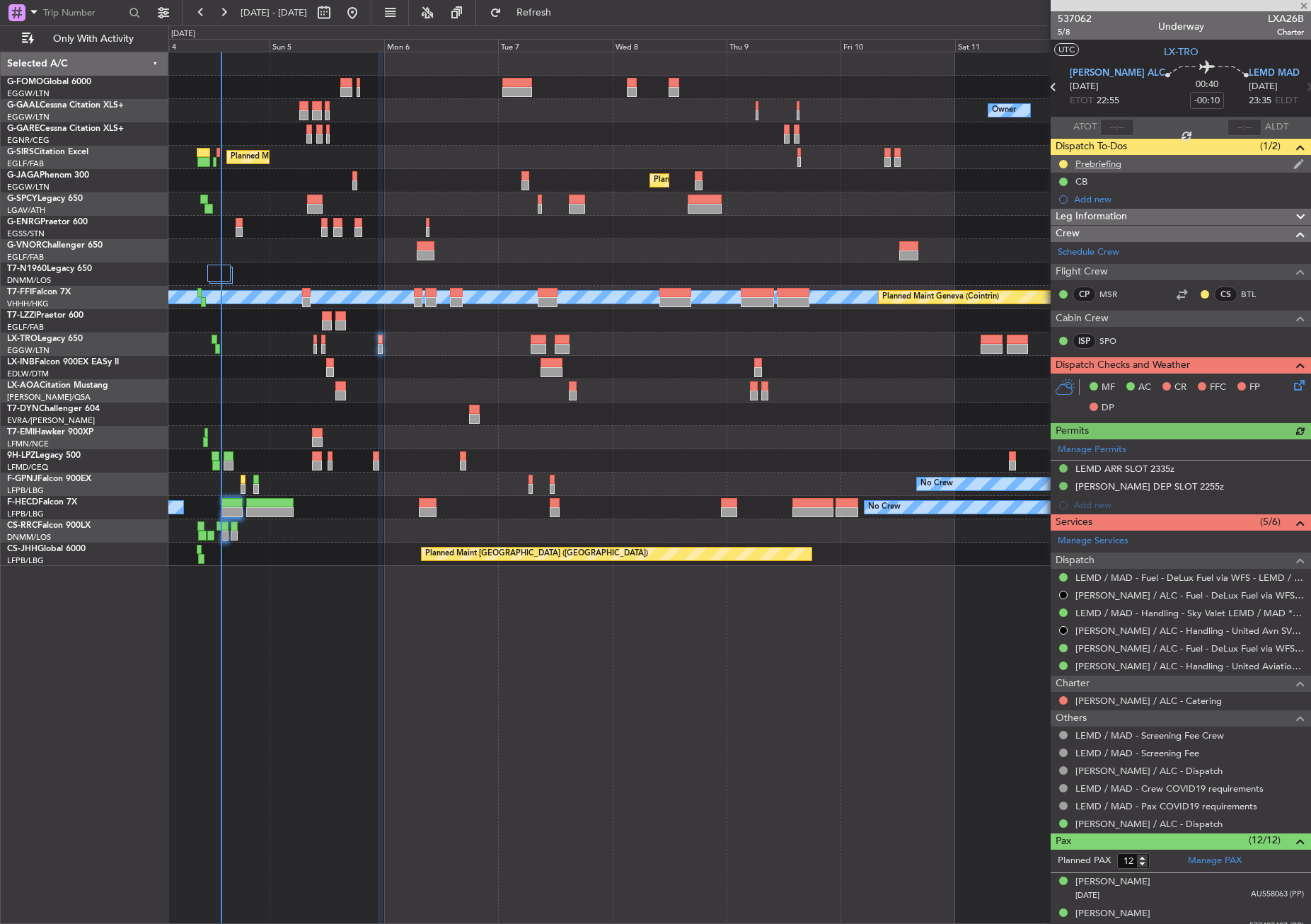
click at [1097, 162] on div "Prebriefing" at bounding box center [1098, 164] width 46 height 12
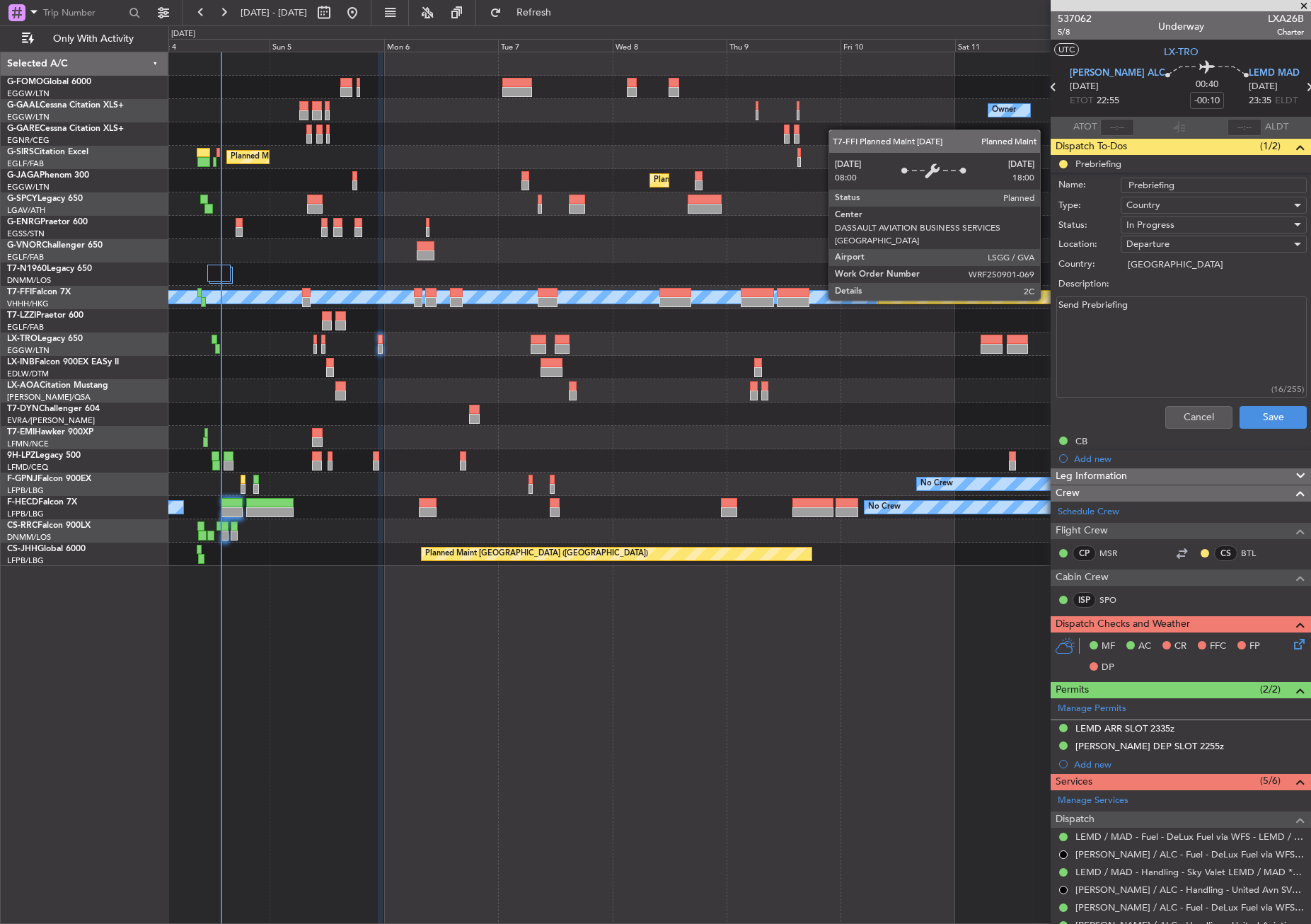
drag, startPoint x: 1127, startPoint y: 301, endPoint x: 1045, endPoint y: 296, distance: 82.2
click at [1045, 299] on fb-app "[DATE] - [DATE] Refresh Quick Links Only With Activity Owner No Crew Owner Owne…" at bounding box center [656, 467] width 1311 height 914
paste textarea "[PERSON_NAME] LEMD Remaining fuel Cargo 400"
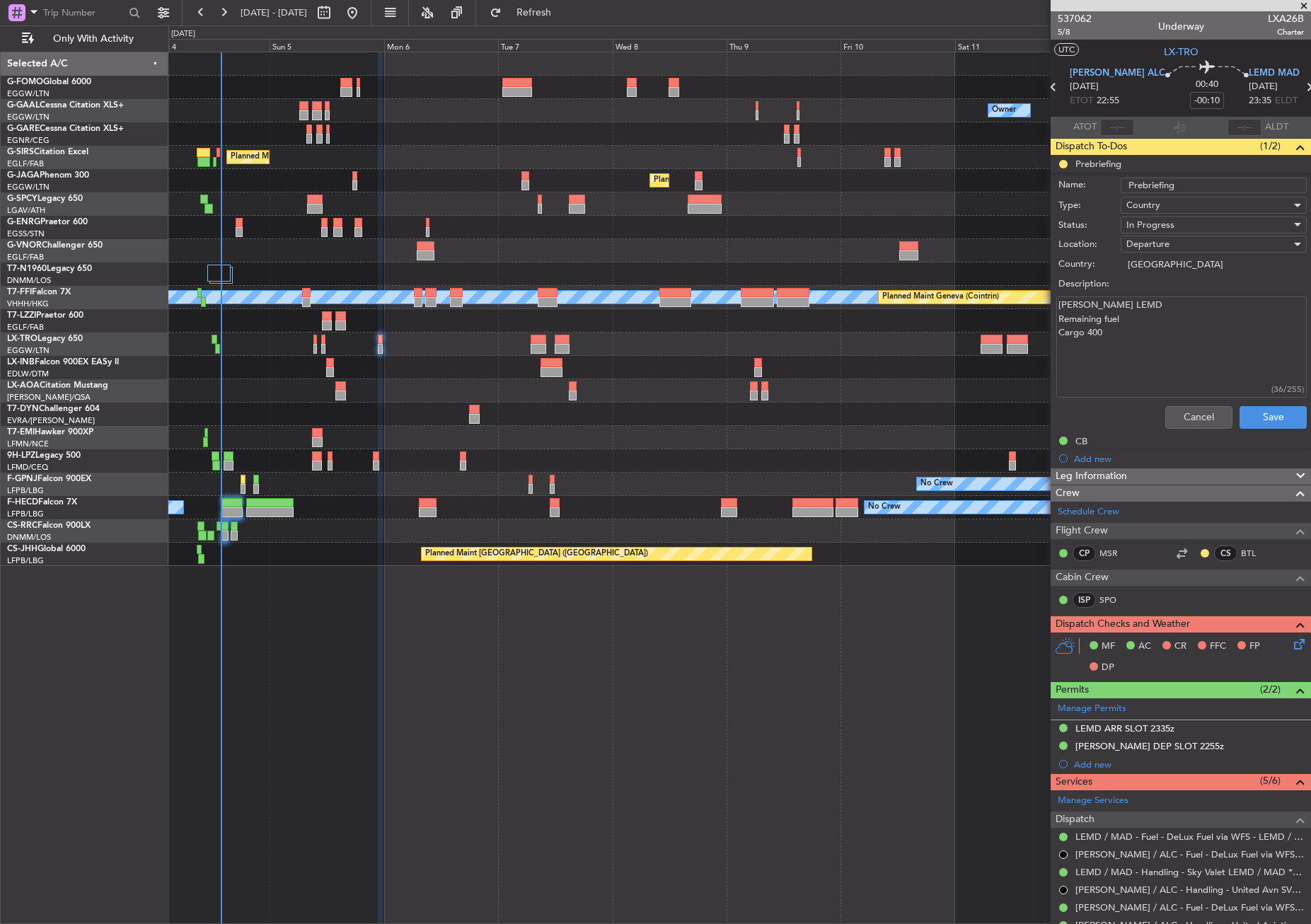
type textarea "[PERSON_NAME] LEMD Remaining fuel Cargo 400"
click at [1171, 195] on div "Country" at bounding box center [1209, 205] width 165 height 22
click at [1170, 312] on div at bounding box center [656, 462] width 1311 height 924
click at [1159, 221] on span "In Progress" at bounding box center [1150, 225] width 48 height 13
click at [1174, 297] on span "Completed" at bounding box center [1207, 295] width 165 height 22
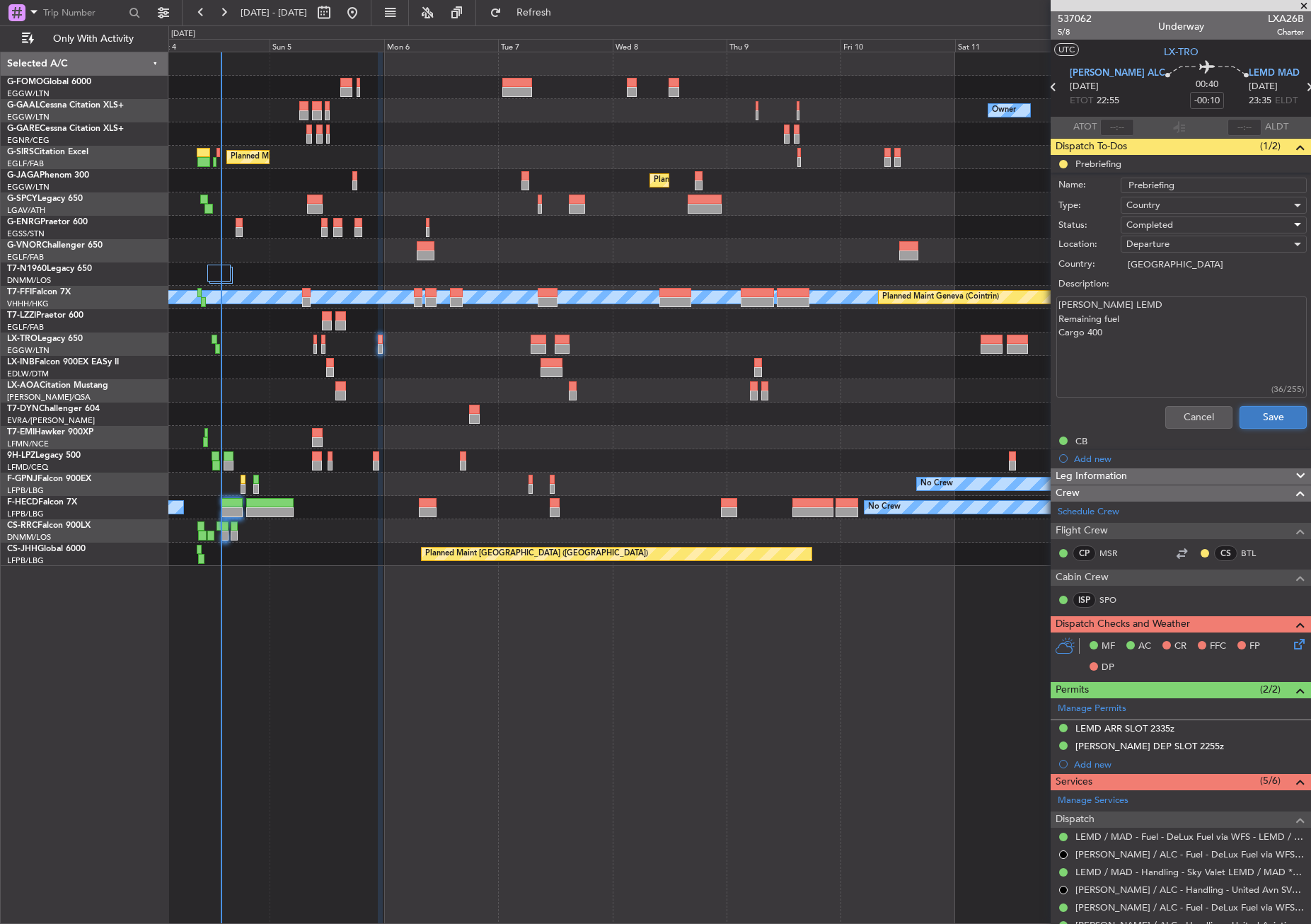
click at [1257, 409] on button "Save" at bounding box center [1273, 417] width 67 height 22
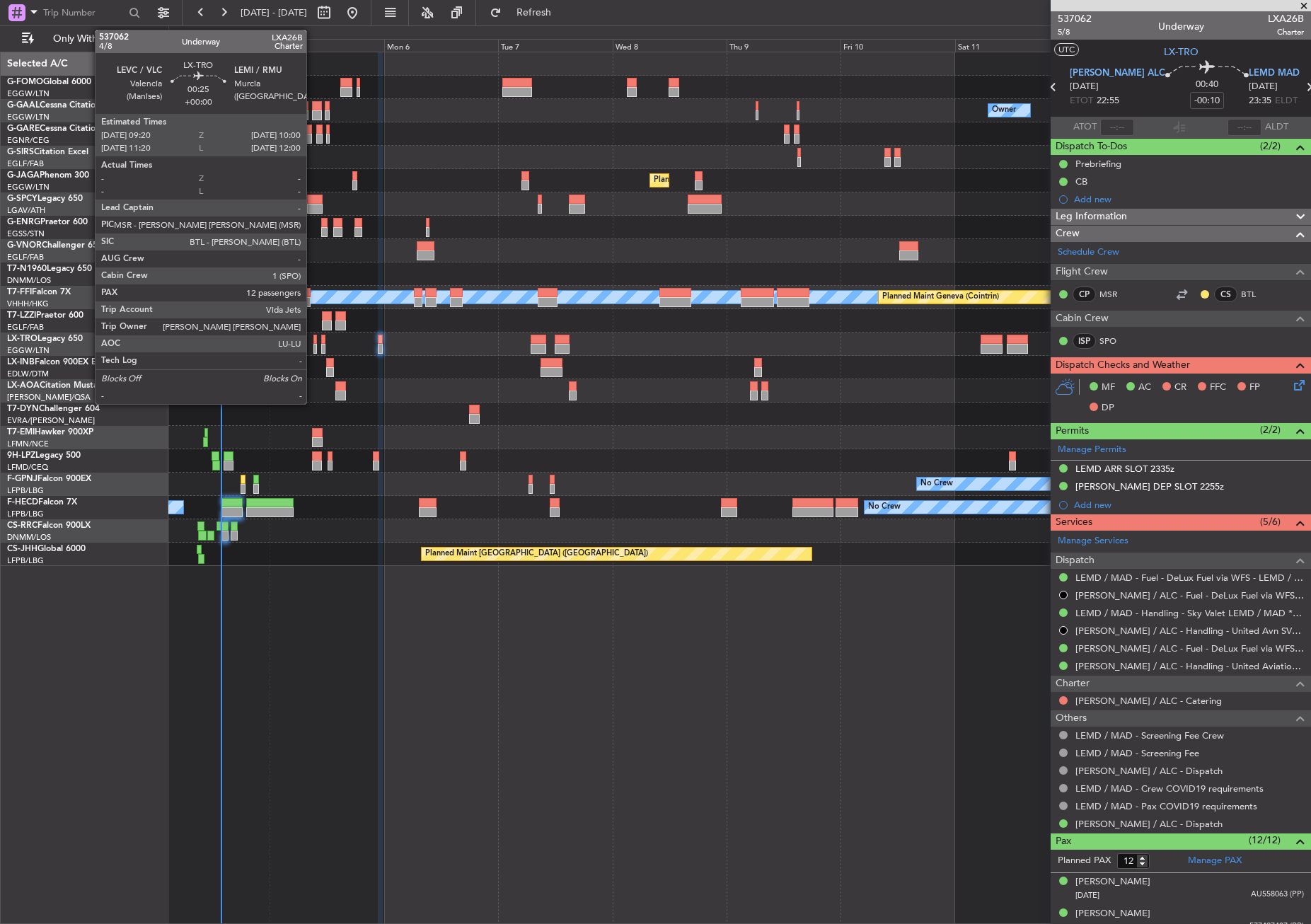
click at [313, 339] on div at bounding box center [315, 339] width 4 height 10
